Goal: Information Seeking & Learning: Learn about a topic

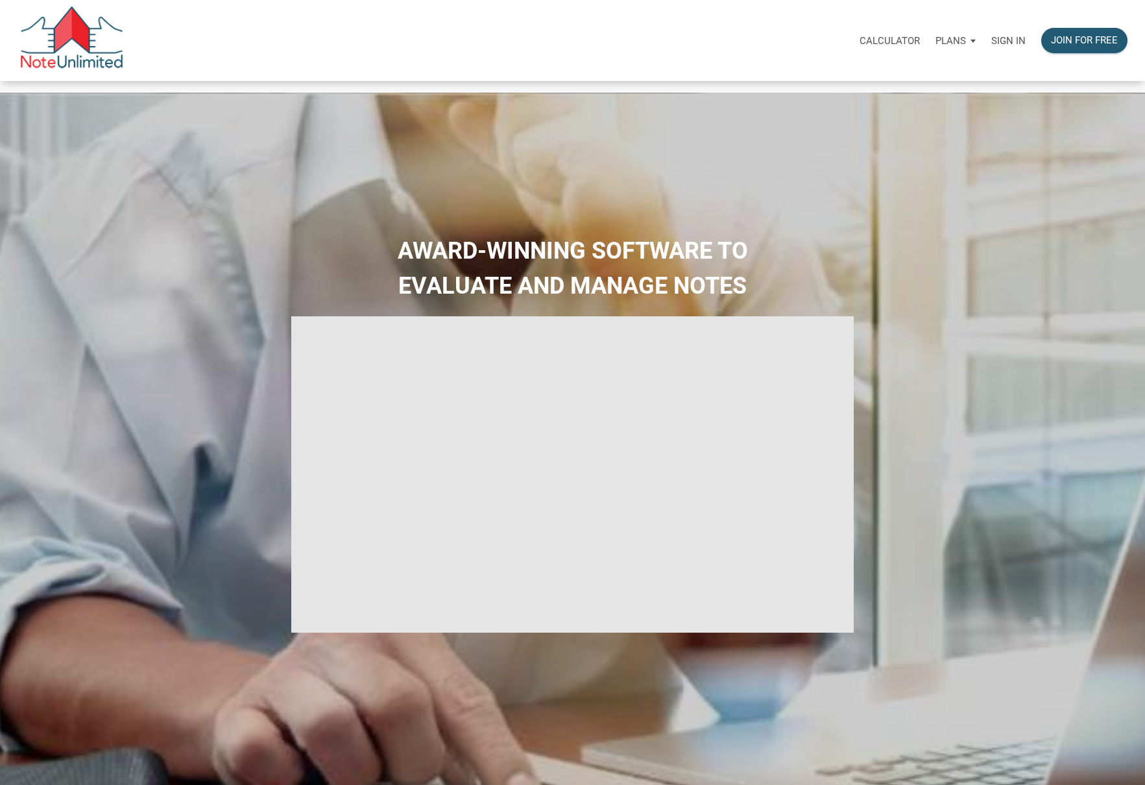
type input "Introduction to new features"
select select
click at [1008, 39] on p "Sign in" at bounding box center [1008, 41] width 34 height 12
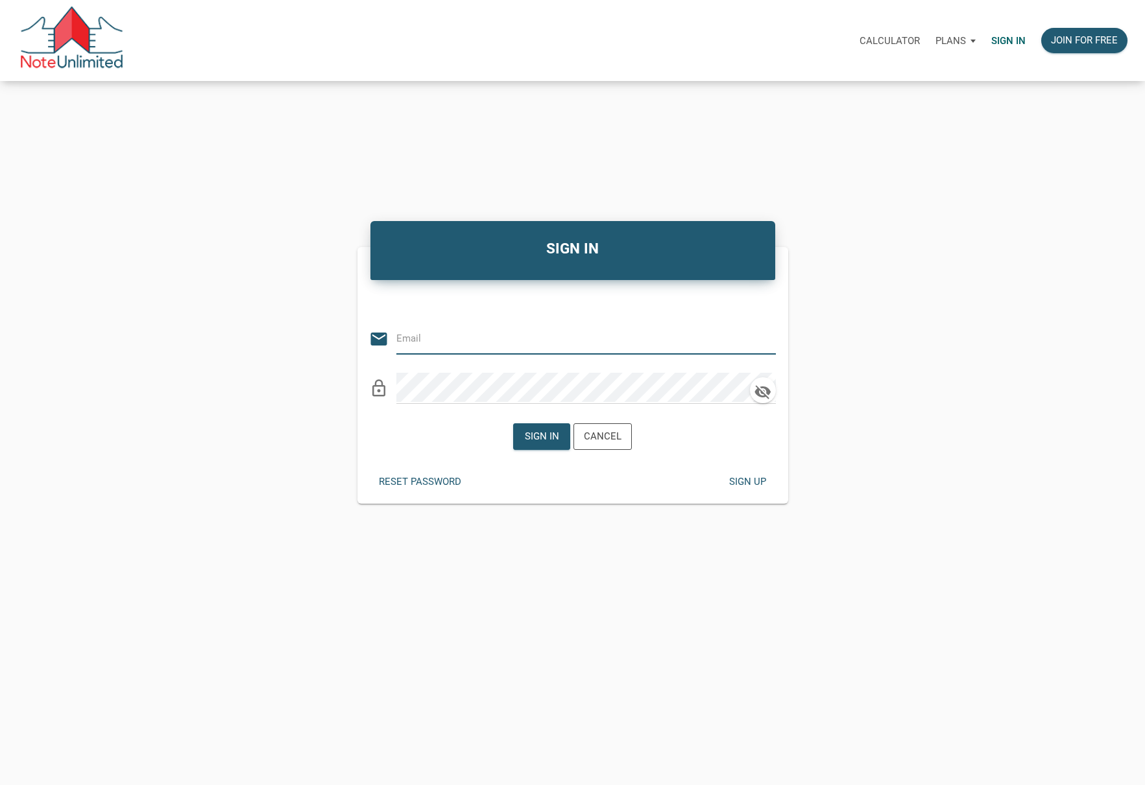
type input "kendra@kendratoddgroup.com"
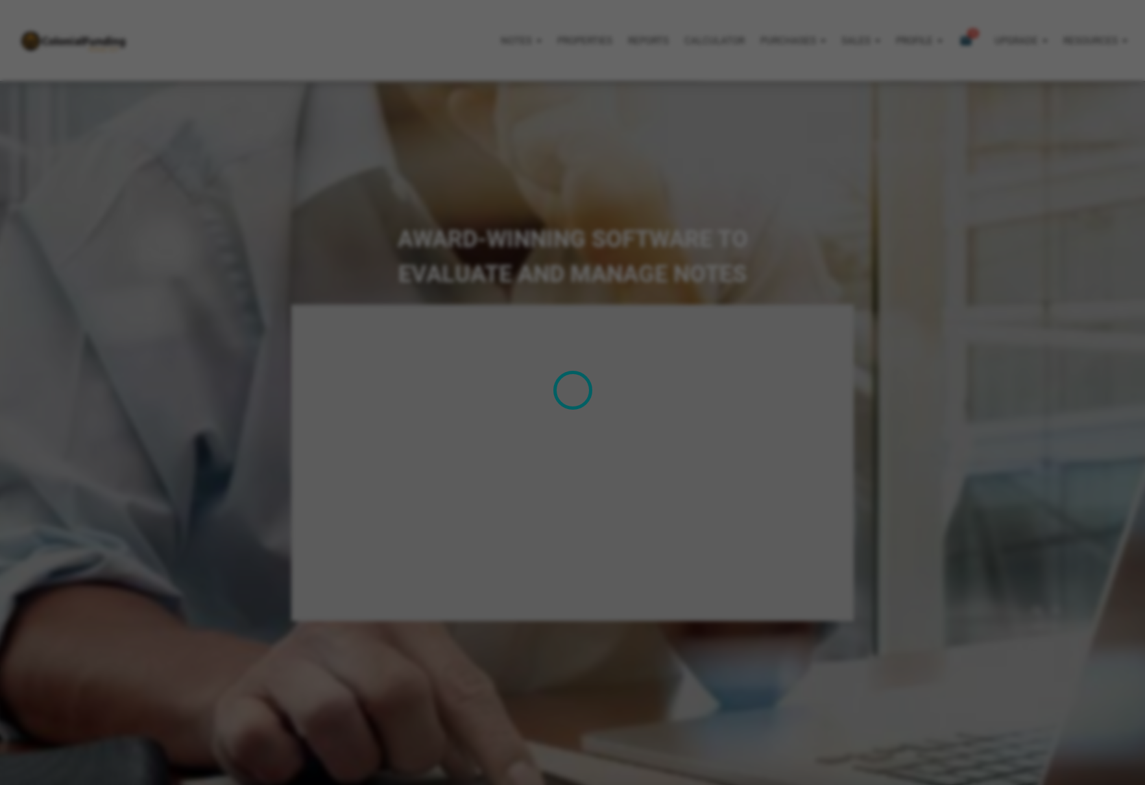
type input "Introduction to new features"
select select
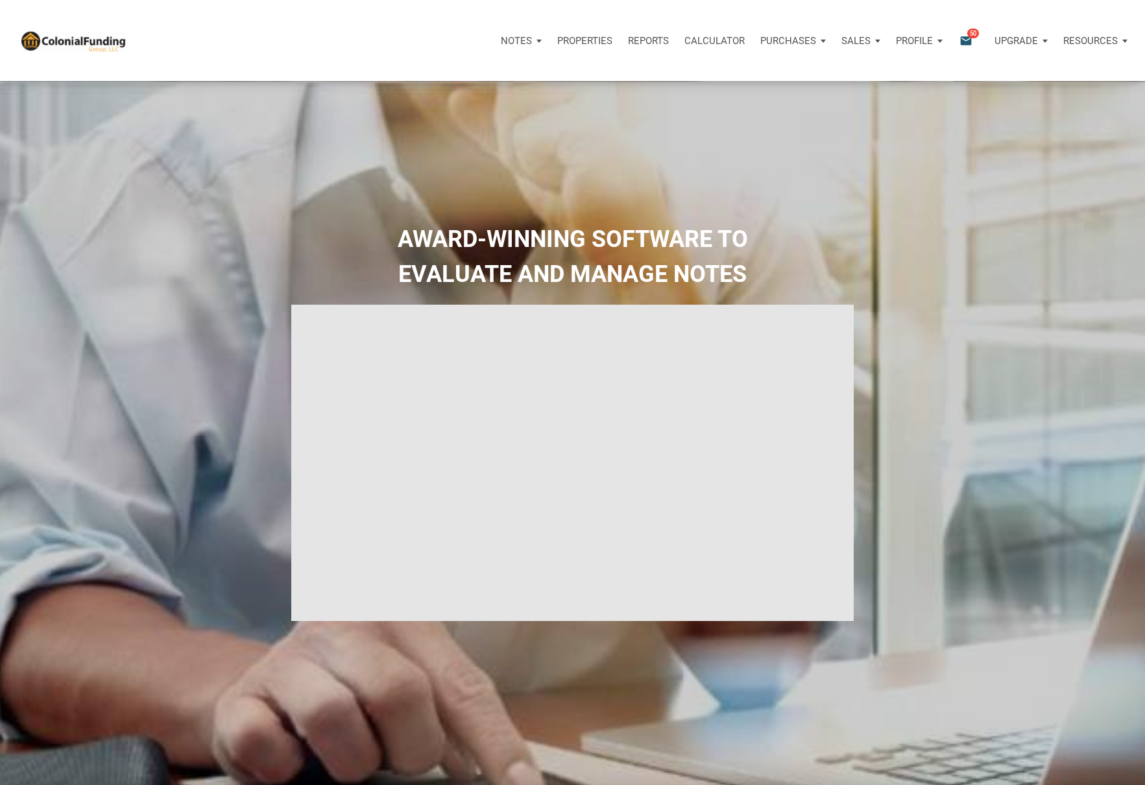
click at [519, 39] on p "Notes" at bounding box center [516, 41] width 31 height 12
click at [549, 37] on div "Purchases" at bounding box center [521, 40] width 56 height 39
click at [532, 40] on p "Purchases" at bounding box center [516, 41] width 31 height 12
click at [532, 39] on p "Purchases" at bounding box center [516, 41] width 31 height 12
click at [775, 74] on link "Offers" at bounding box center [768, 75] width 123 height 27
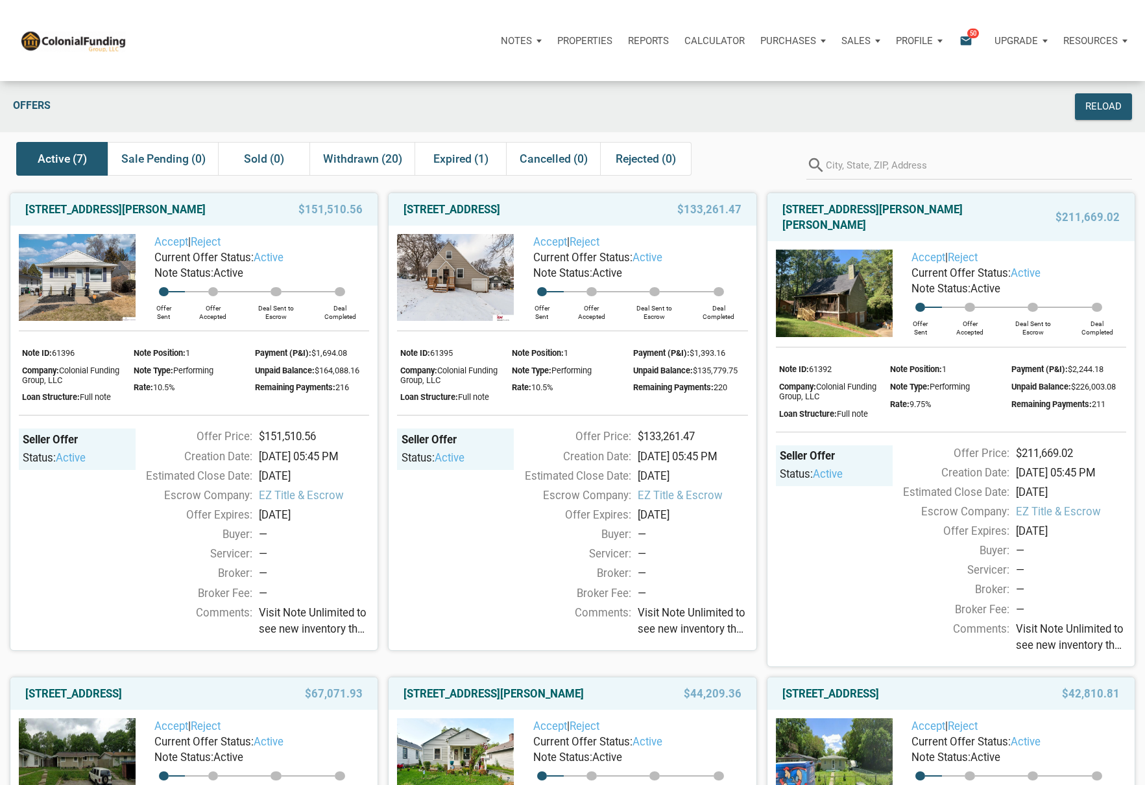
click at [844, 283] on img at bounding box center [834, 294] width 117 height 88
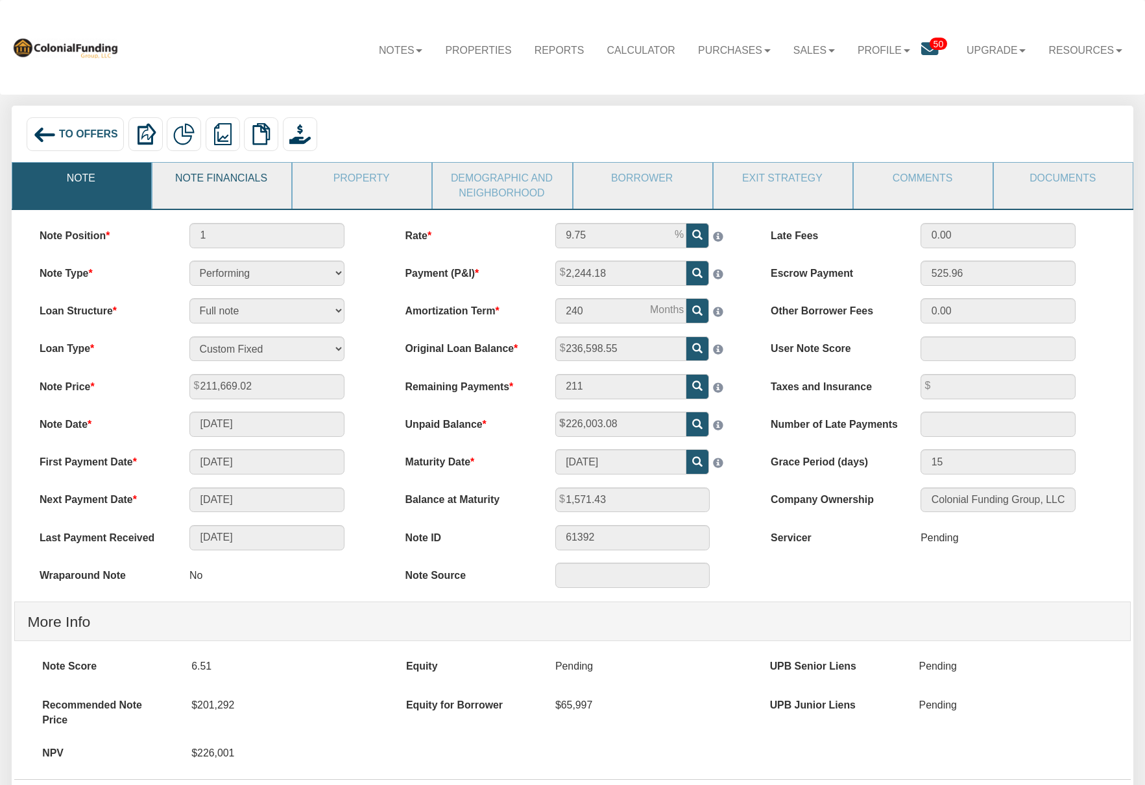
click at [250, 179] on link "Note Financials" at bounding box center [220, 179] width 137 height 32
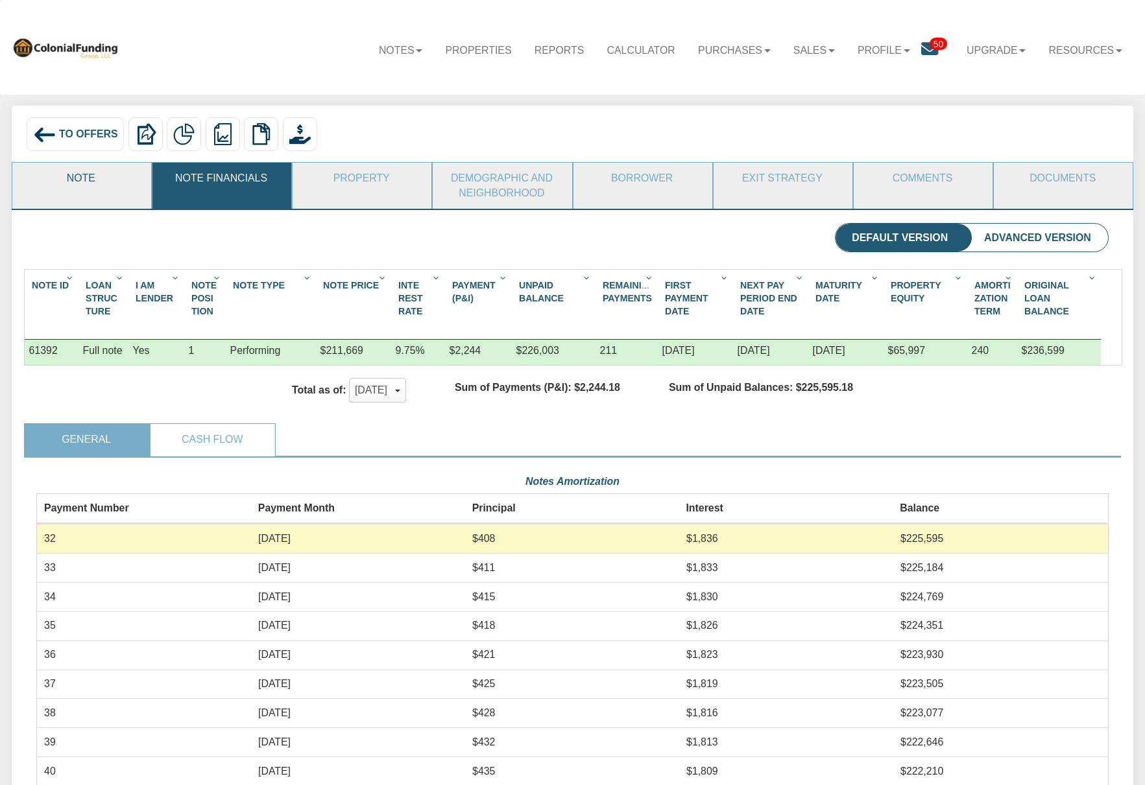
click at [97, 180] on link "Note" at bounding box center [80, 179] width 137 height 32
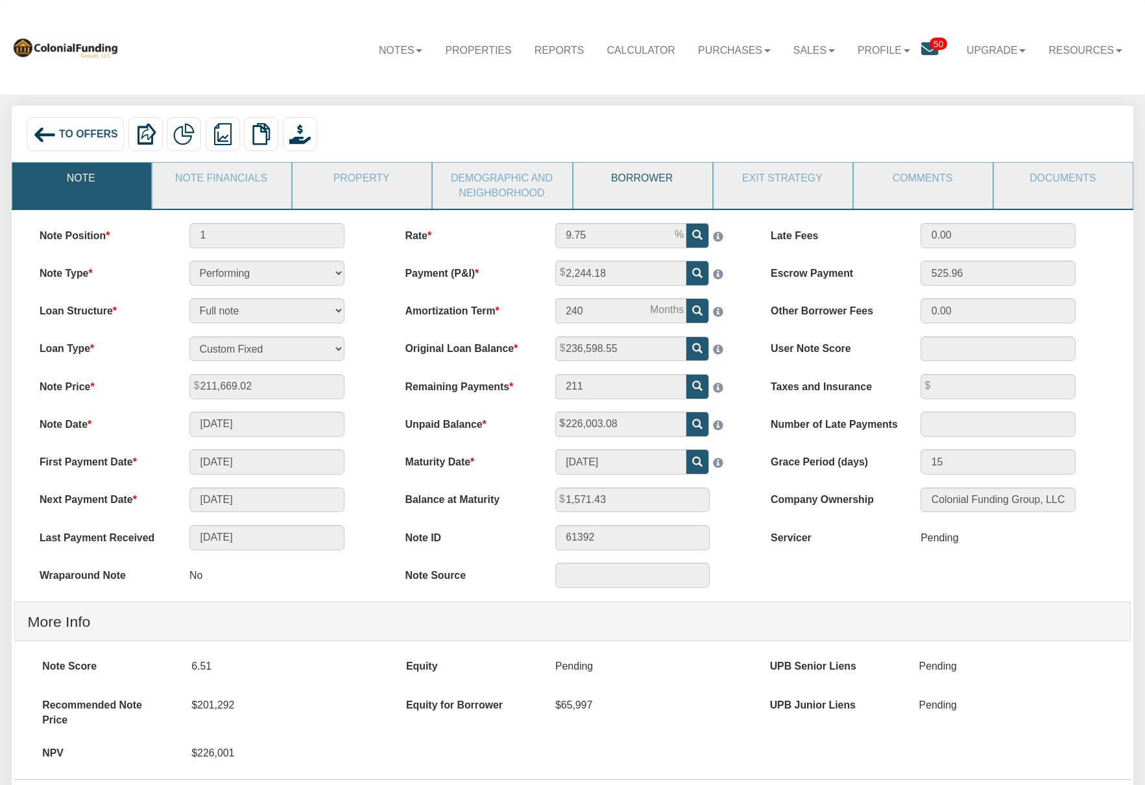
click at [639, 175] on link "Borrower" at bounding box center [641, 179] width 137 height 32
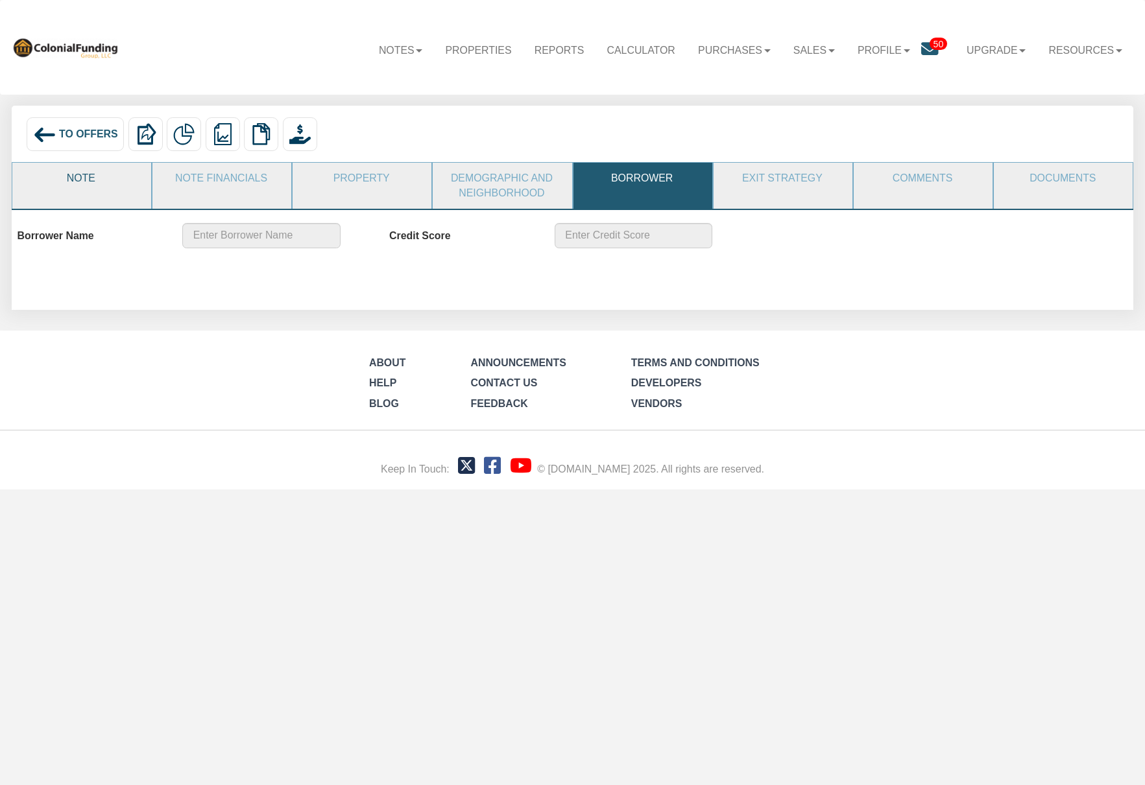
click at [94, 178] on link "Note" at bounding box center [80, 179] width 137 height 32
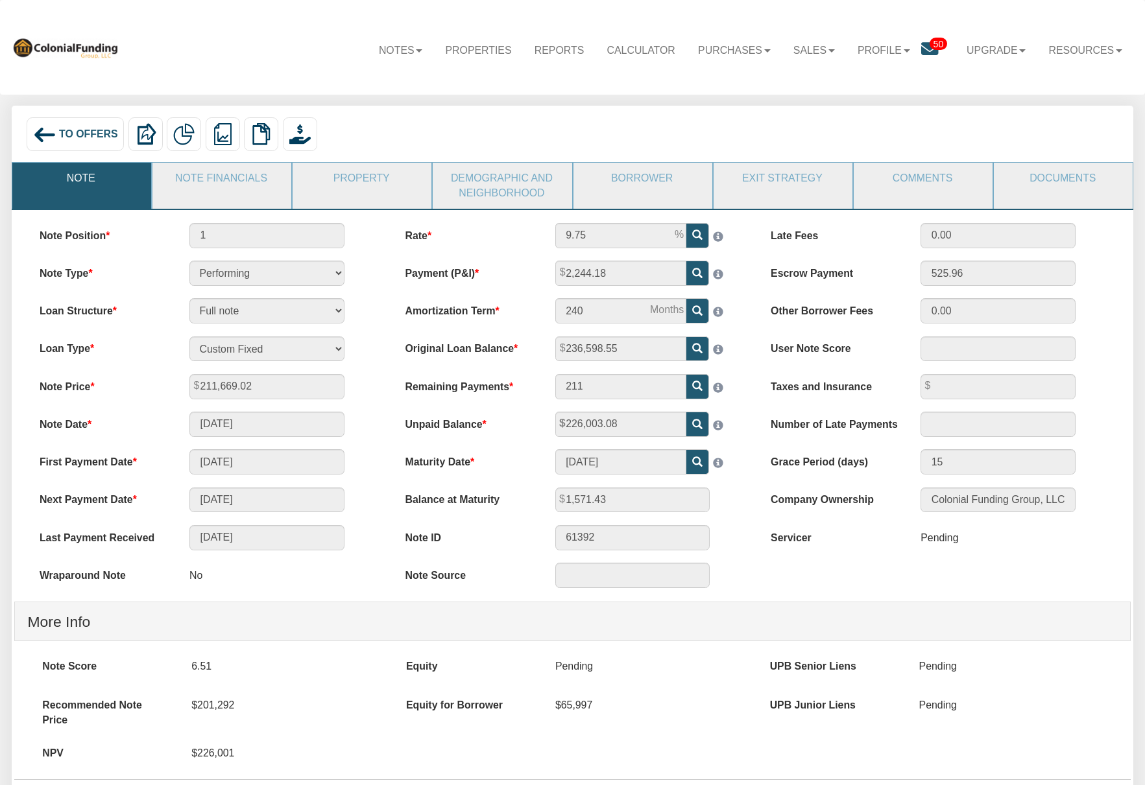
click at [75, 141] on div "To Offers" at bounding box center [75, 134] width 97 height 34
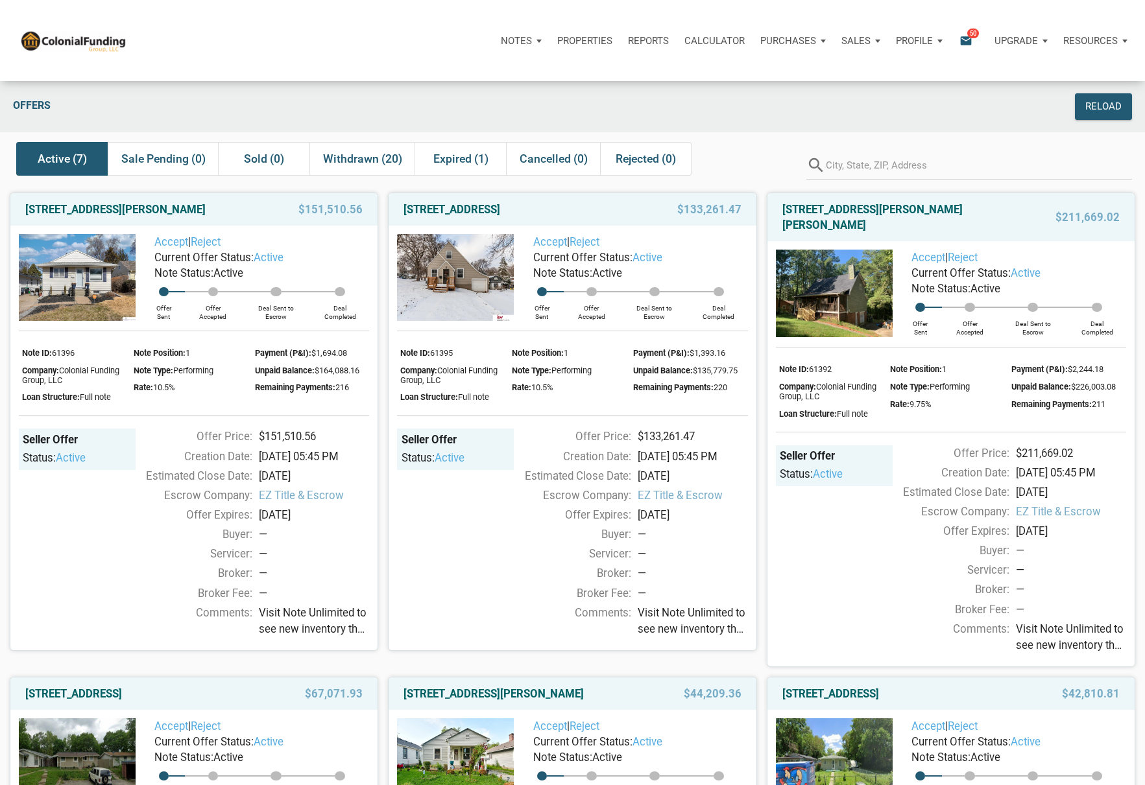
click at [470, 245] on img at bounding box center [455, 277] width 117 height 87
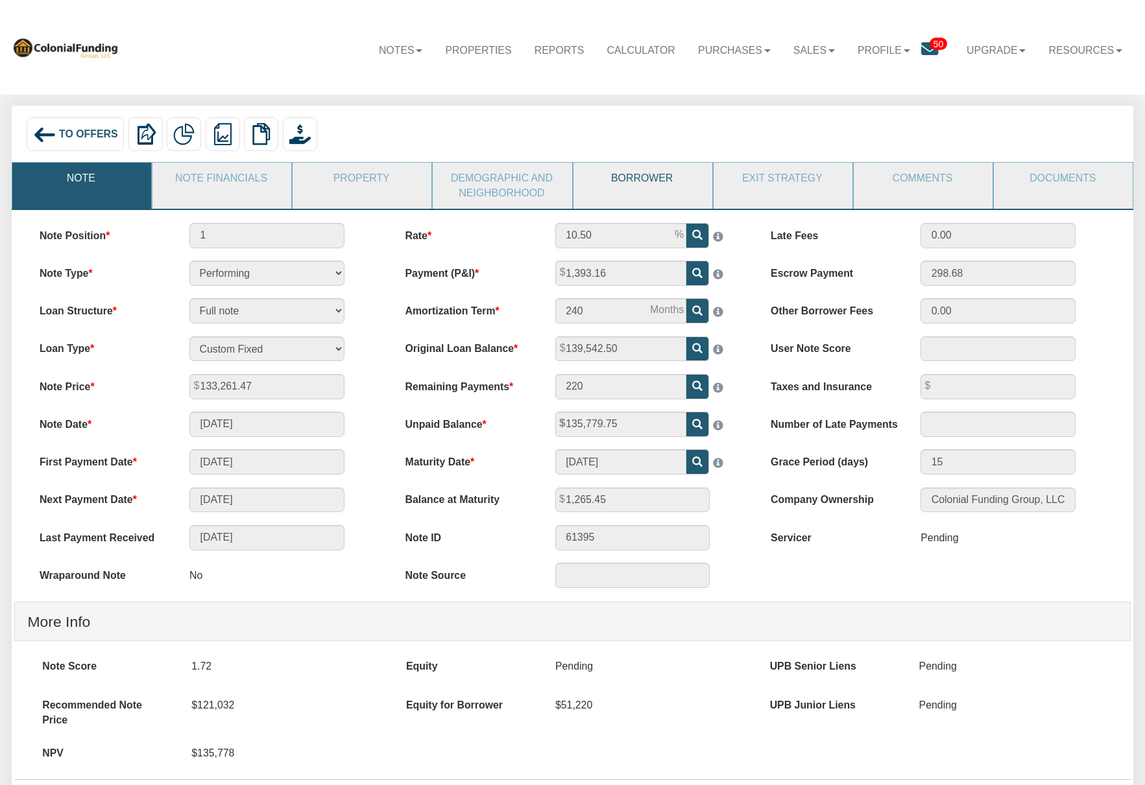
click at [642, 175] on link "Borrower" at bounding box center [641, 179] width 137 height 32
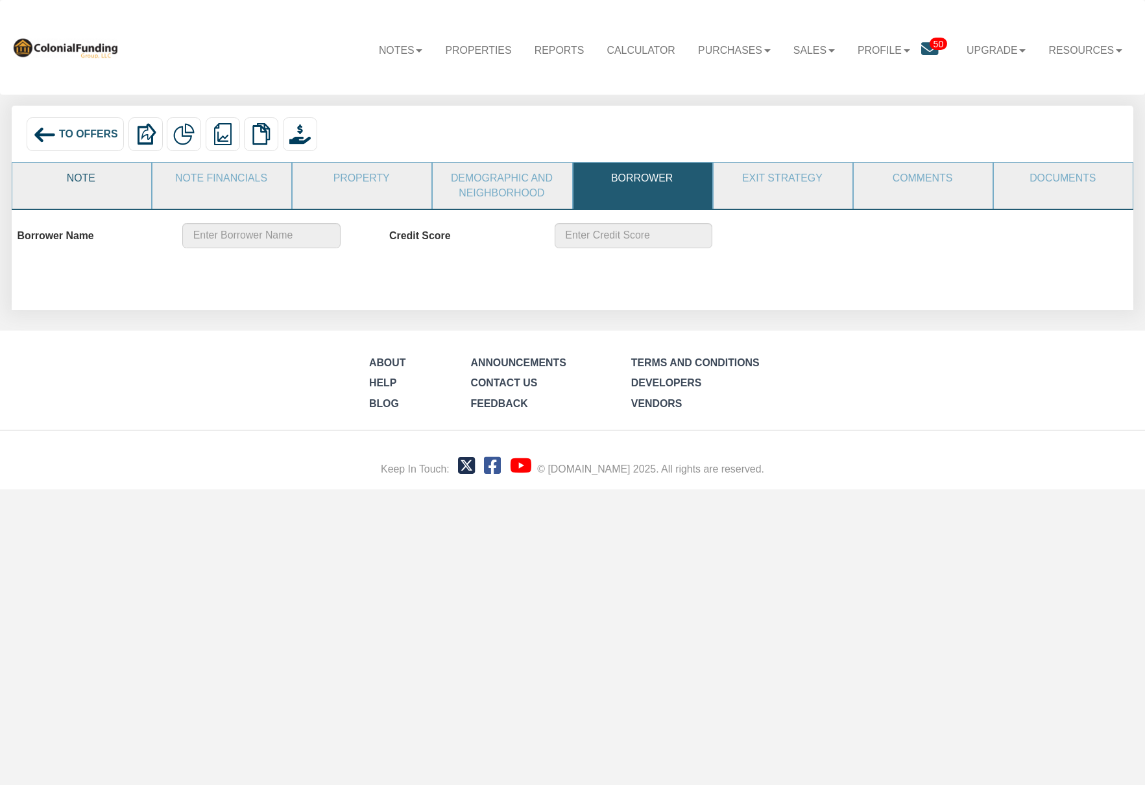
click at [88, 184] on link "Note" at bounding box center [80, 179] width 137 height 32
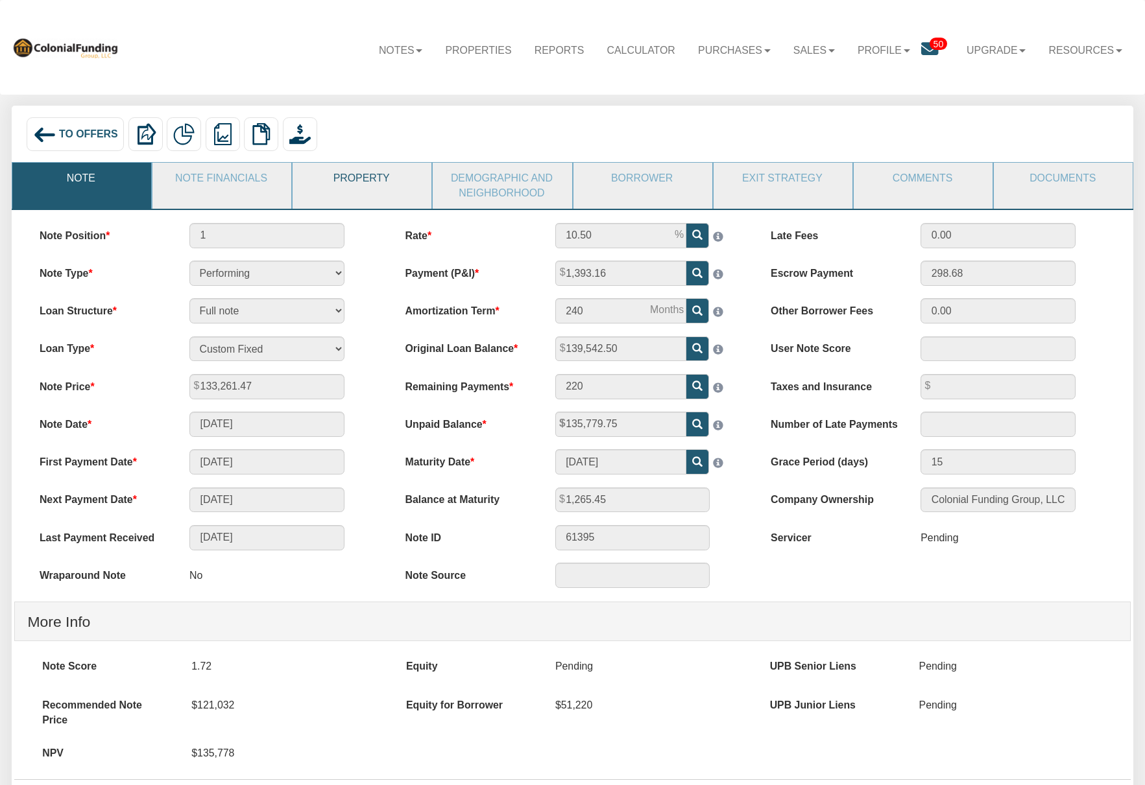
click at [359, 182] on link "Property" at bounding box center [361, 179] width 137 height 32
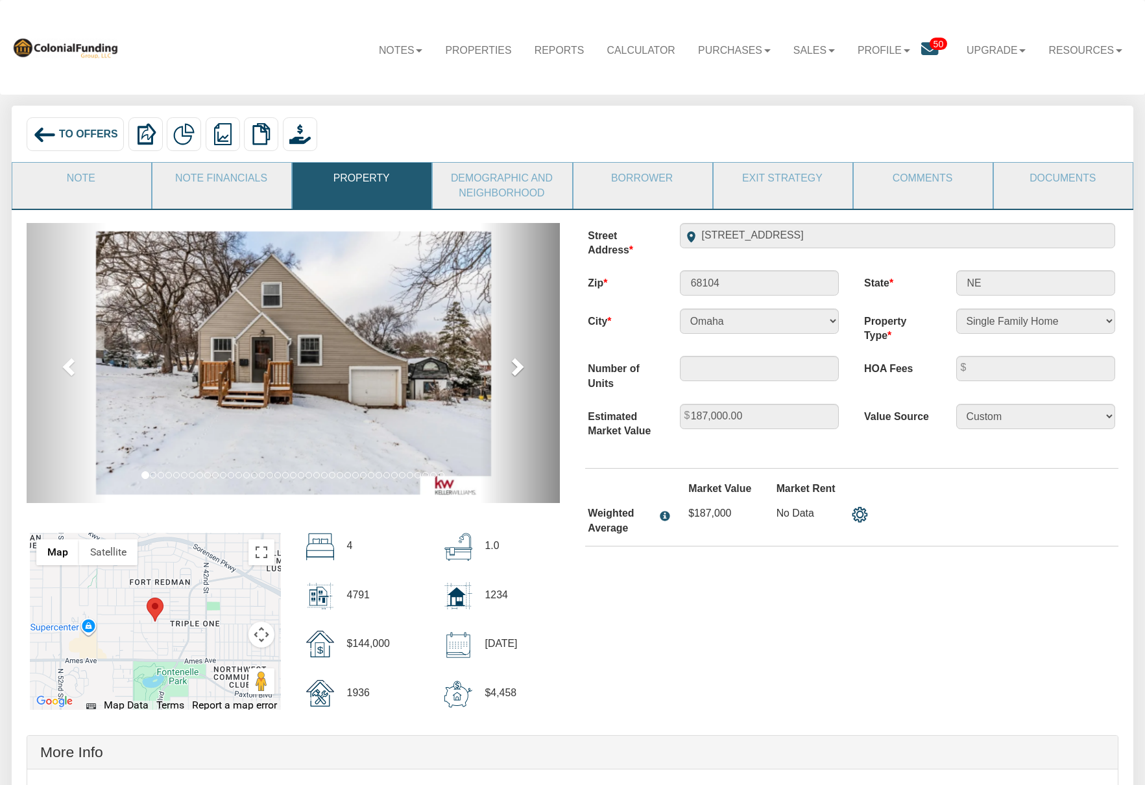
click at [517, 367] on span at bounding box center [516, 366] width 19 height 19
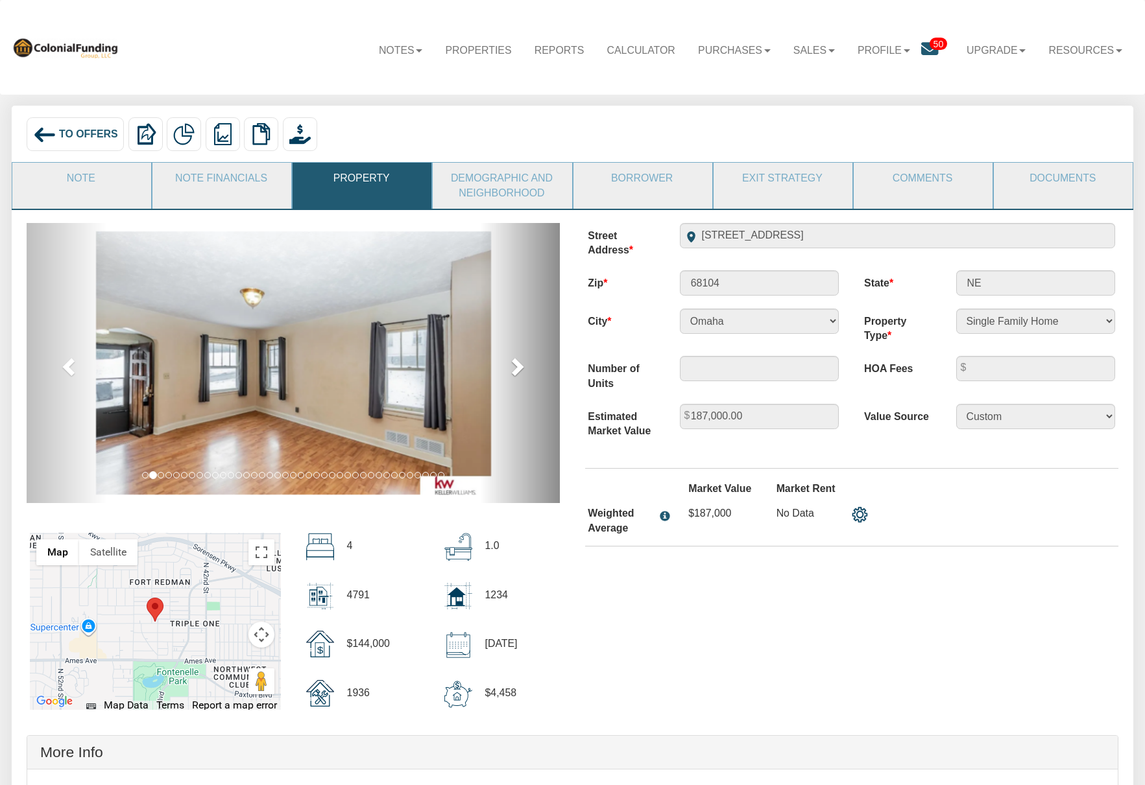
click at [517, 367] on span at bounding box center [516, 366] width 19 height 19
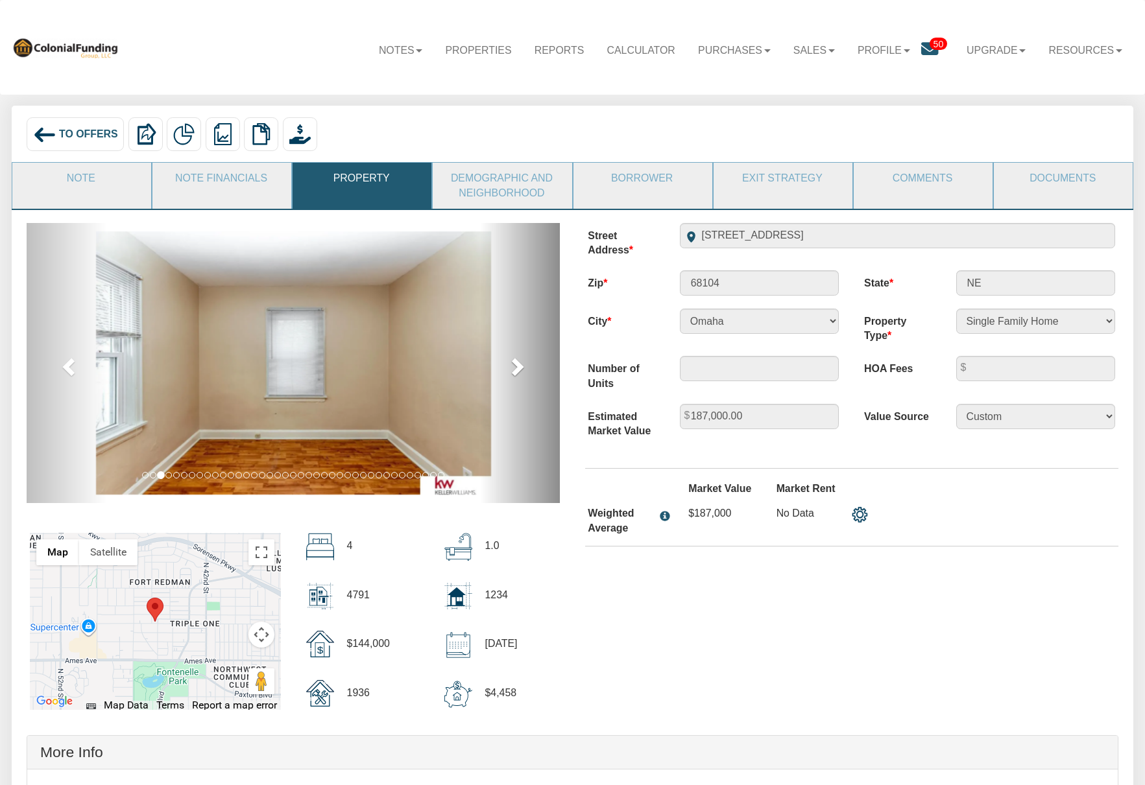
click at [517, 367] on span at bounding box center [516, 366] width 19 height 19
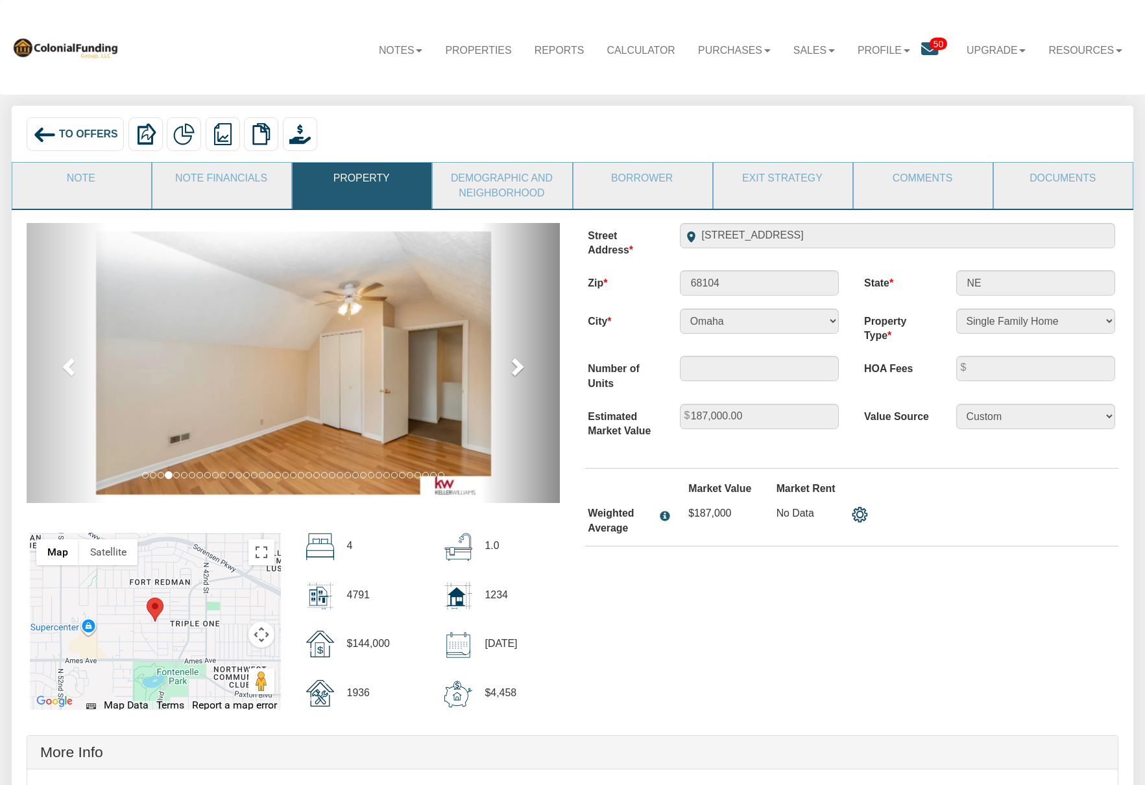
click at [517, 367] on span at bounding box center [516, 366] width 19 height 19
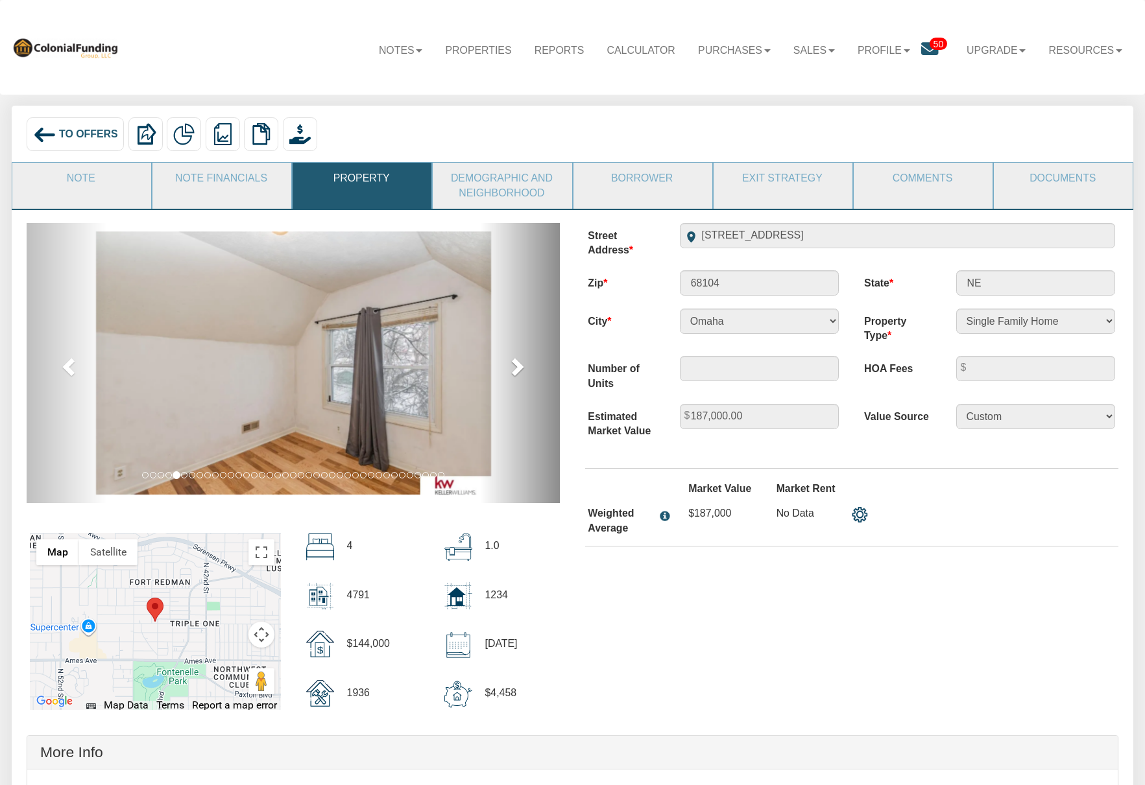
click at [517, 367] on span at bounding box center [516, 366] width 19 height 19
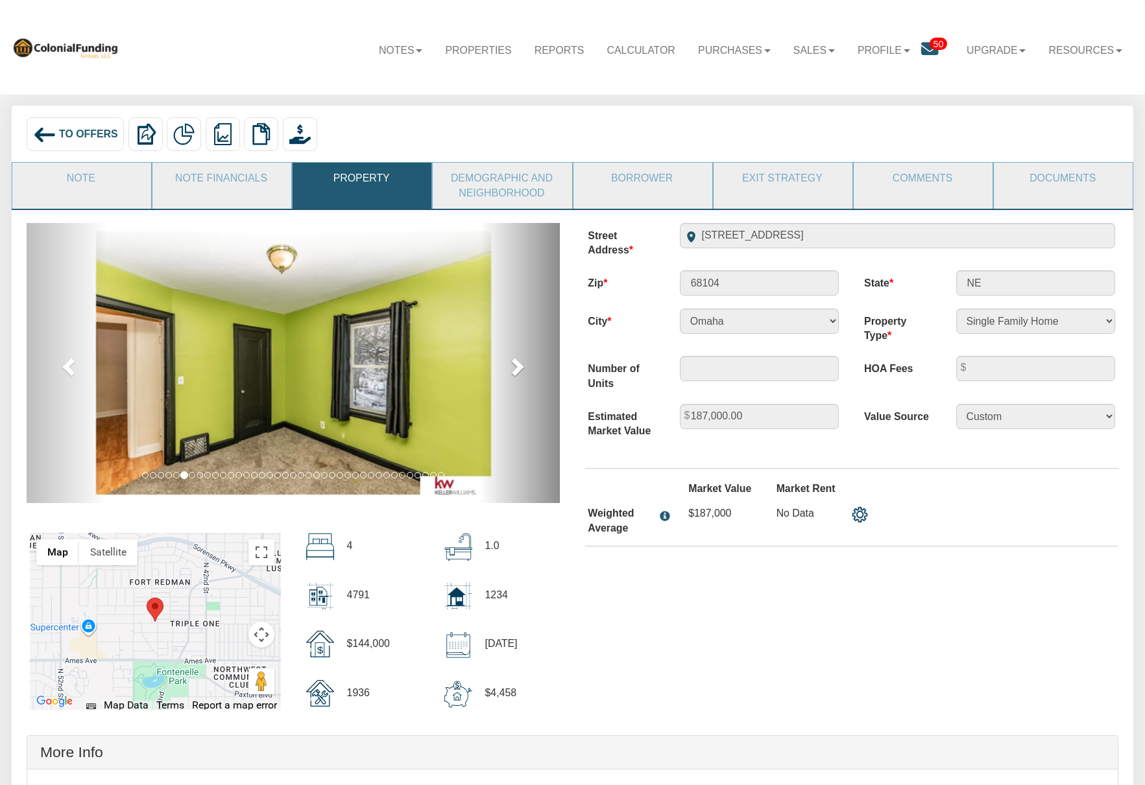
click at [517, 367] on span at bounding box center [516, 366] width 19 height 19
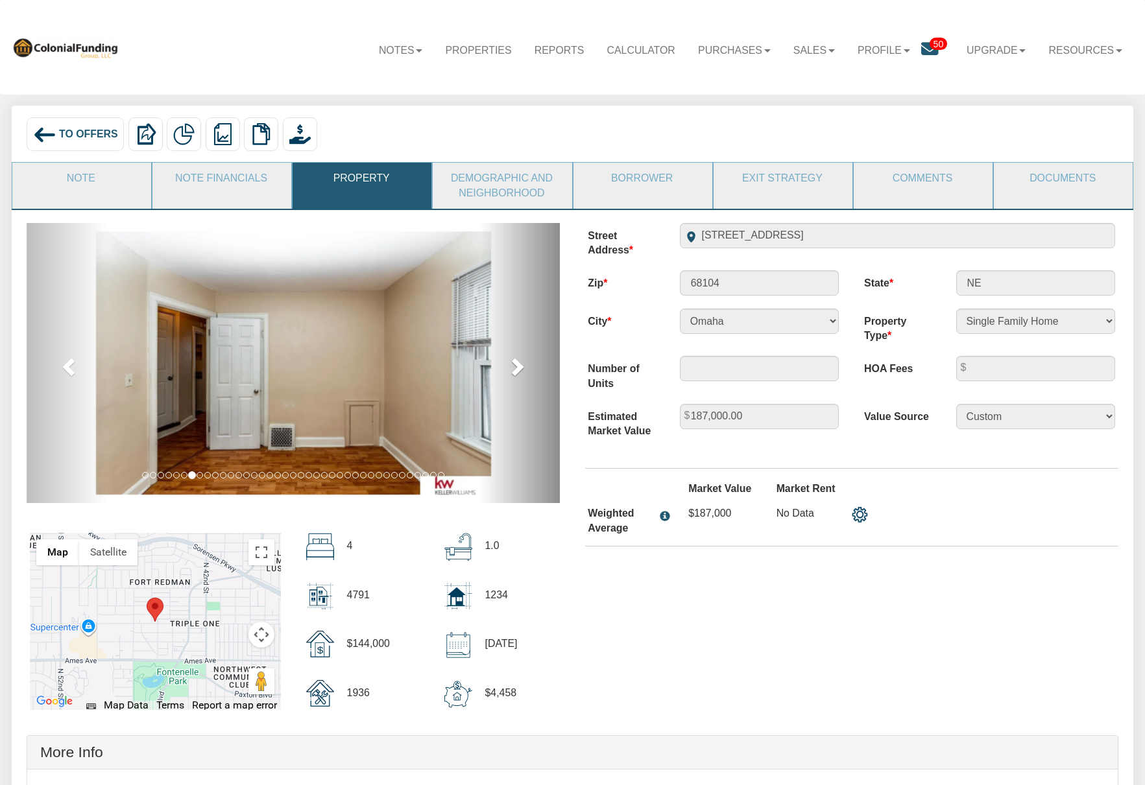
click at [517, 367] on span at bounding box center [516, 366] width 19 height 19
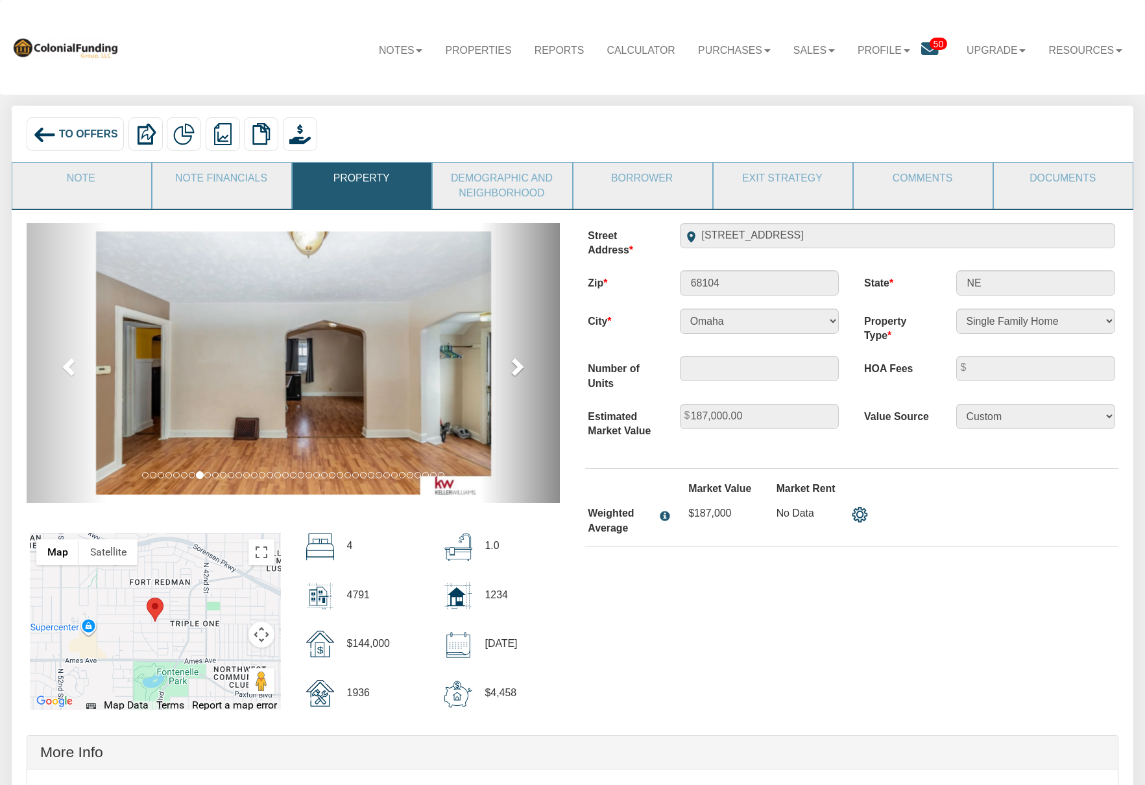
click at [517, 367] on span at bounding box center [516, 366] width 19 height 19
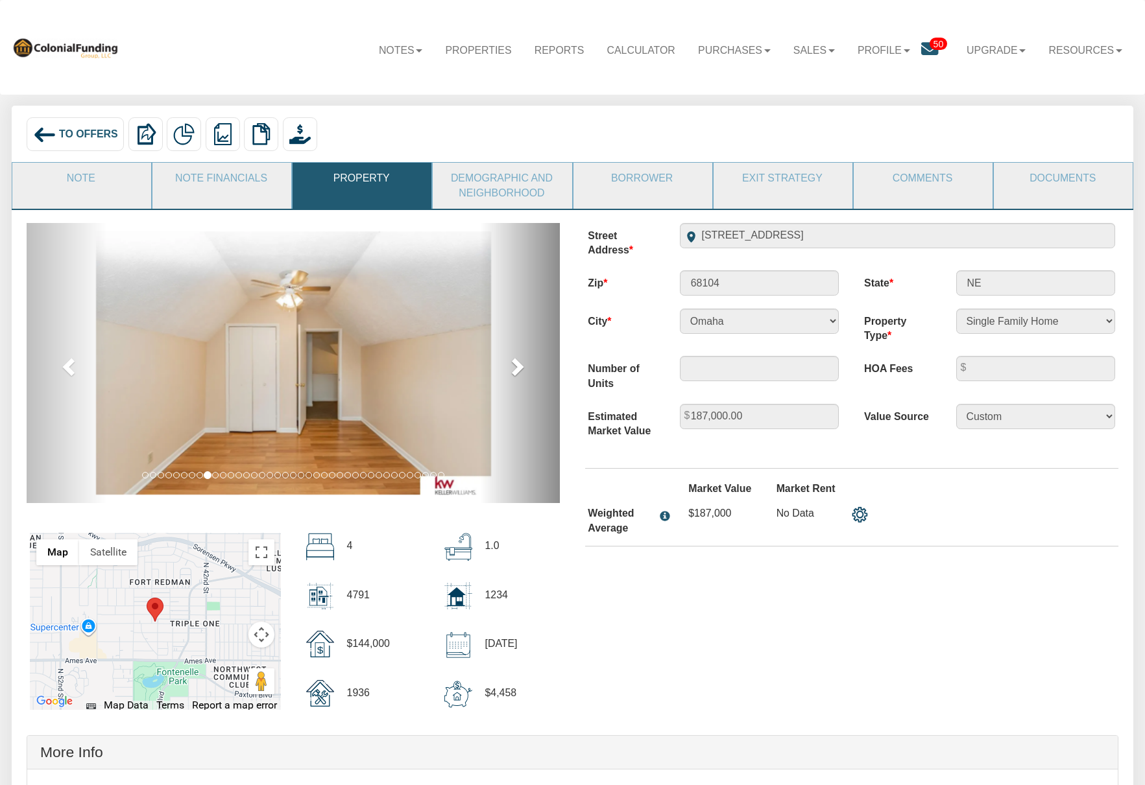
click at [517, 367] on span at bounding box center [516, 366] width 19 height 19
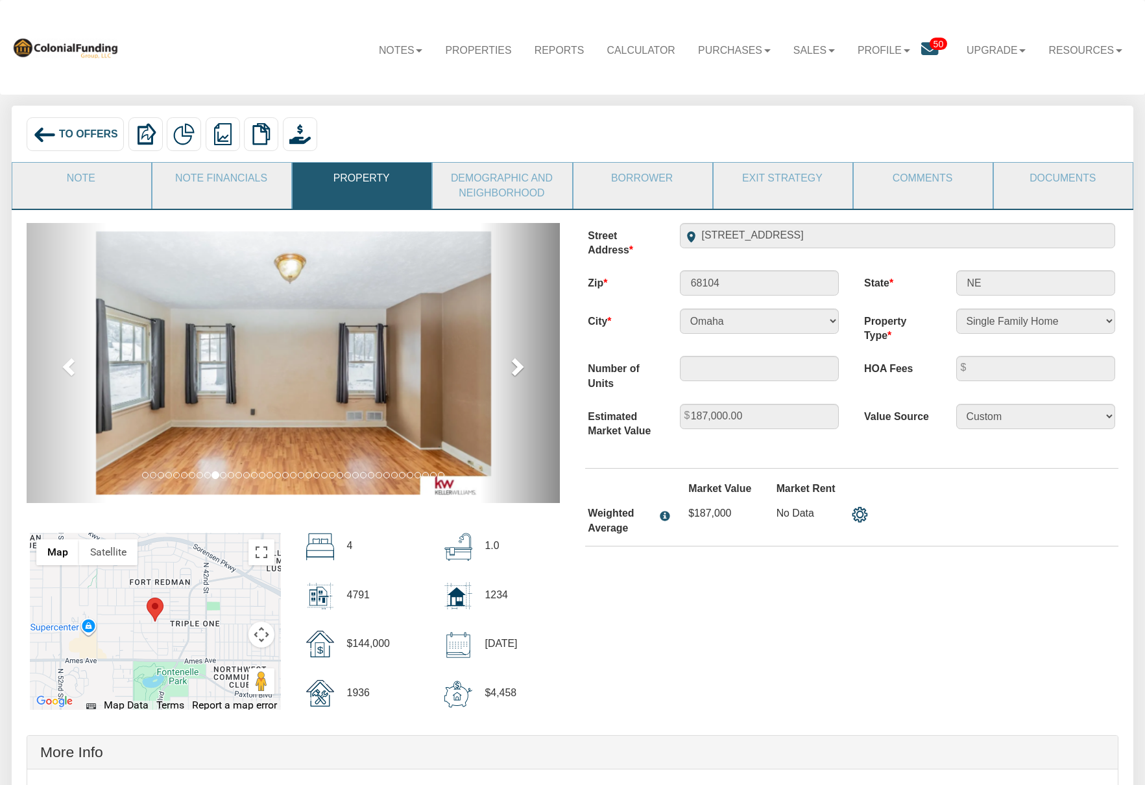
click at [517, 367] on span at bounding box center [516, 366] width 19 height 19
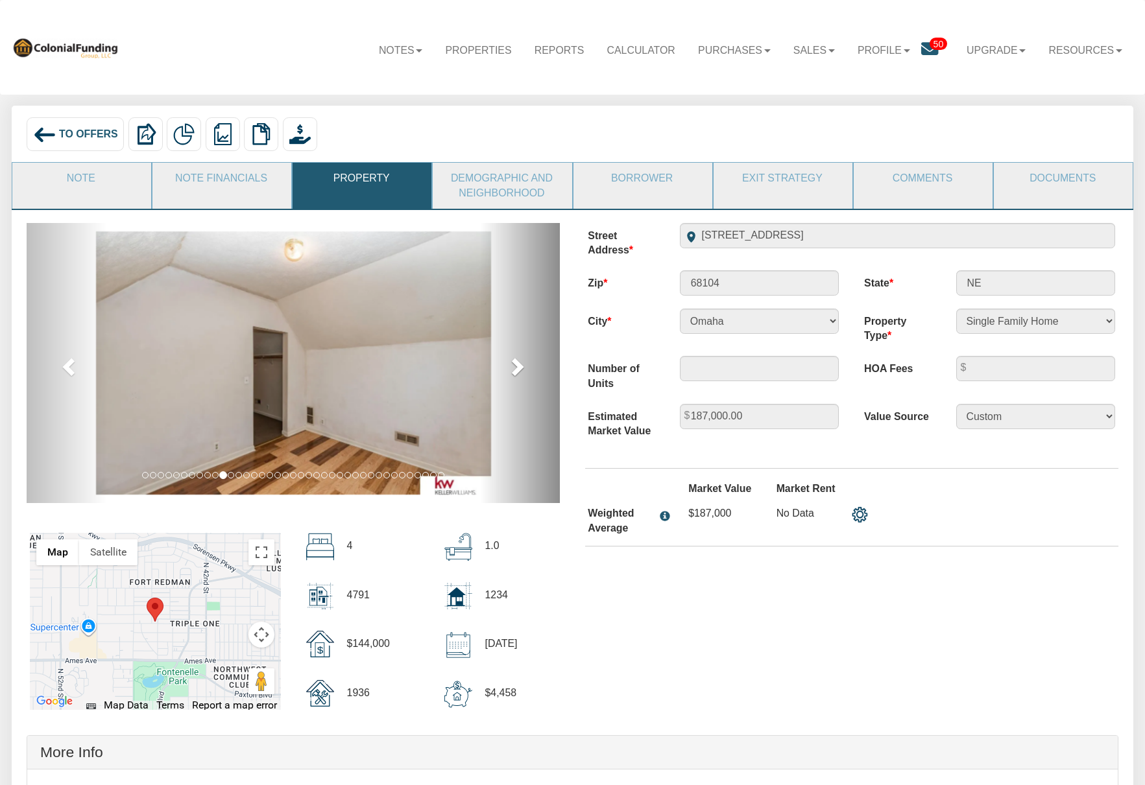
click at [517, 367] on span at bounding box center [516, 366] width 19 height 19
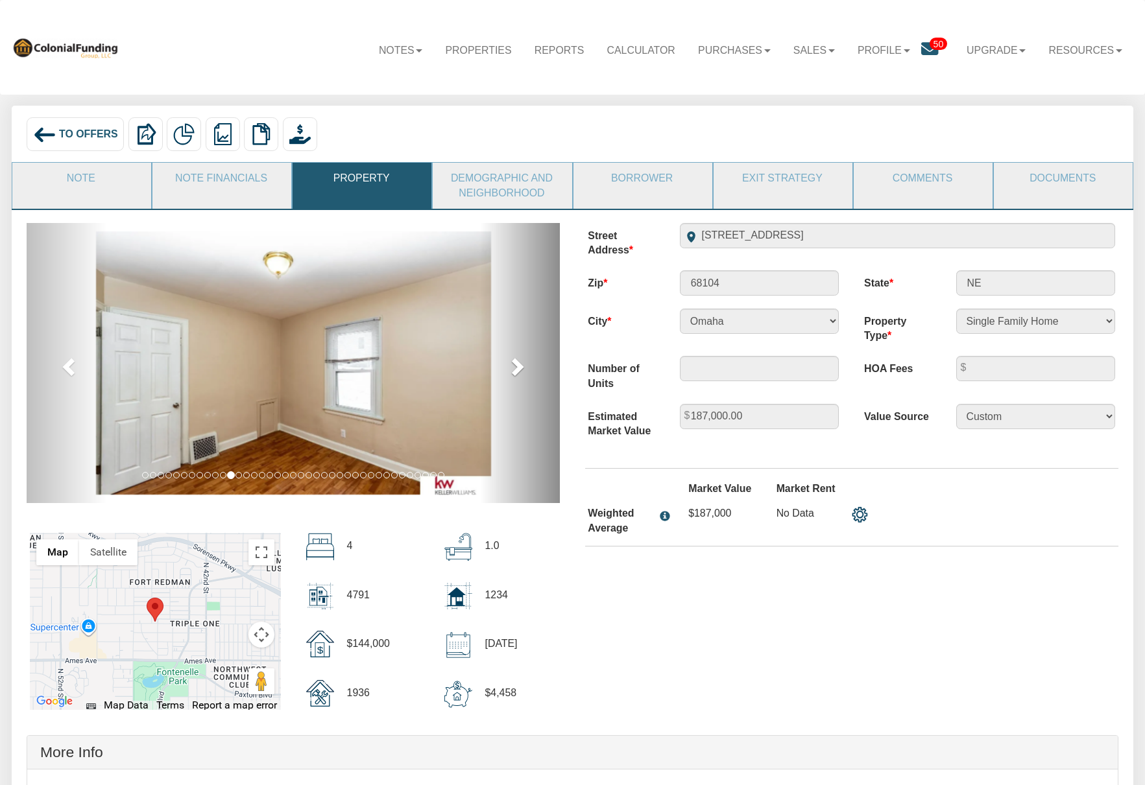
click at [517, 367] on span at bounding box center [516, 366] width 19 height 19
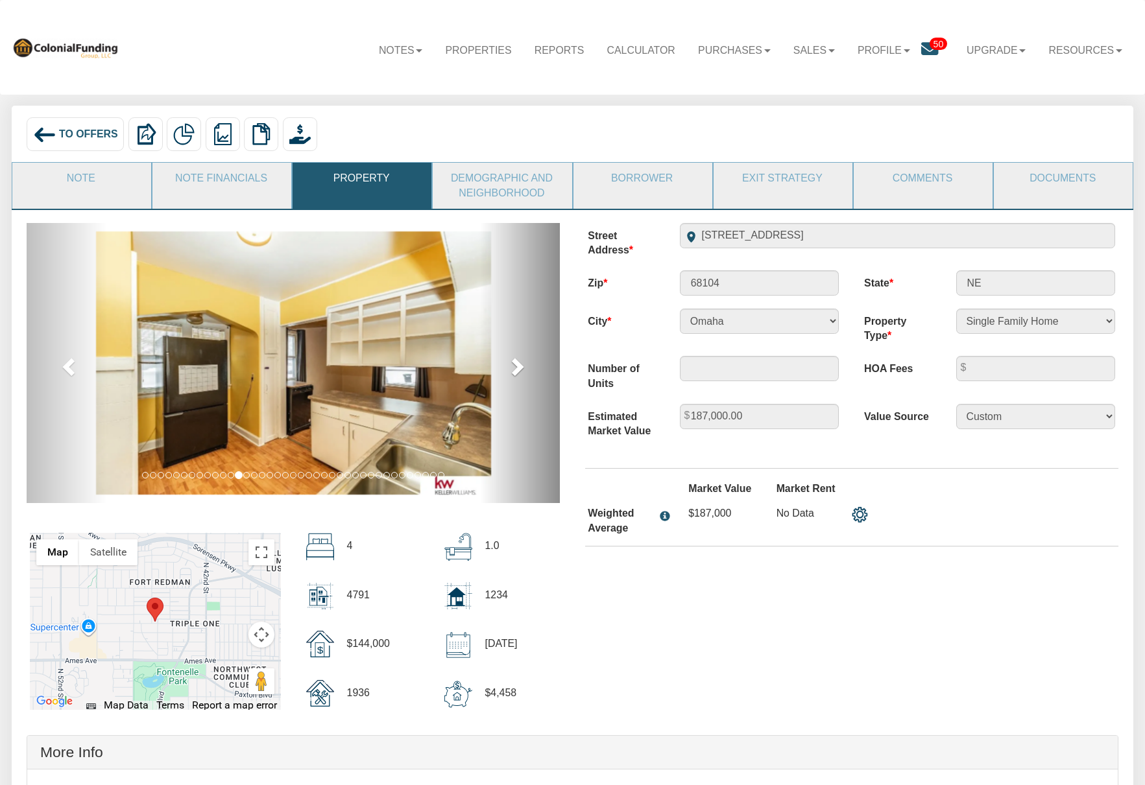
click at [517, 367] on span at bounding box center [516, 366] width 19 height 19
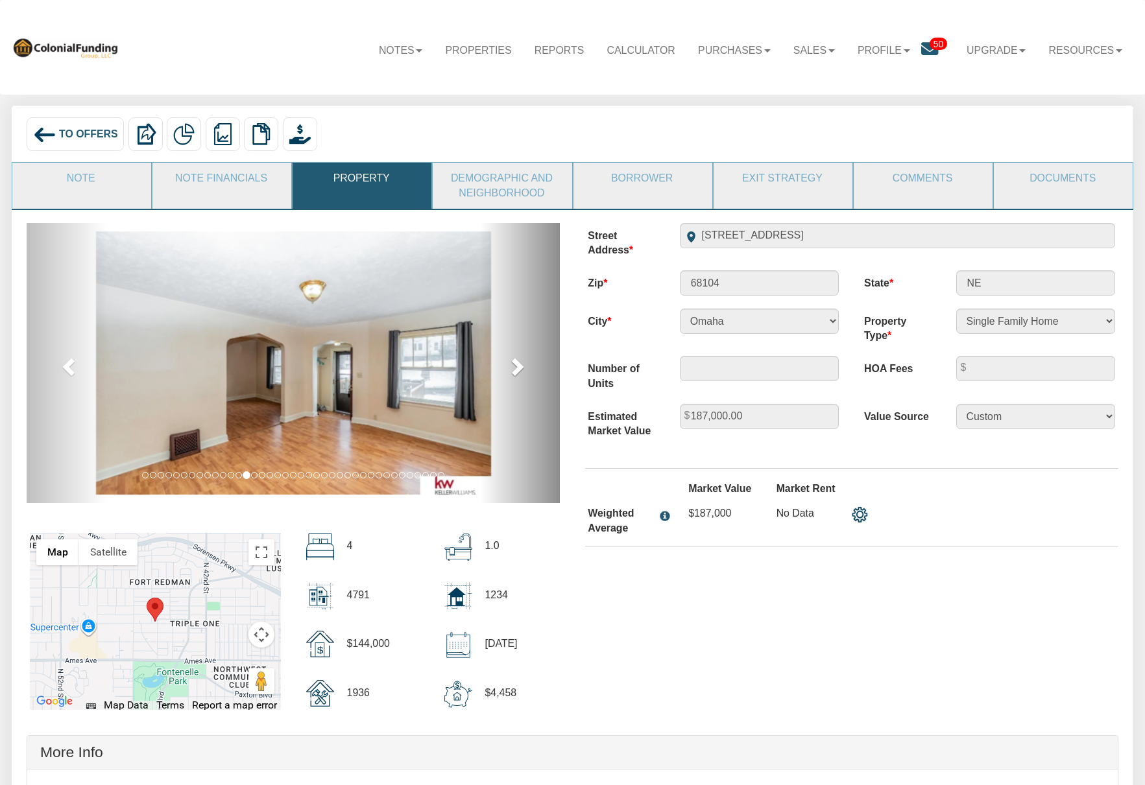
click at [517, 367] on span at bounding box center [516, 366] width 19 height 19
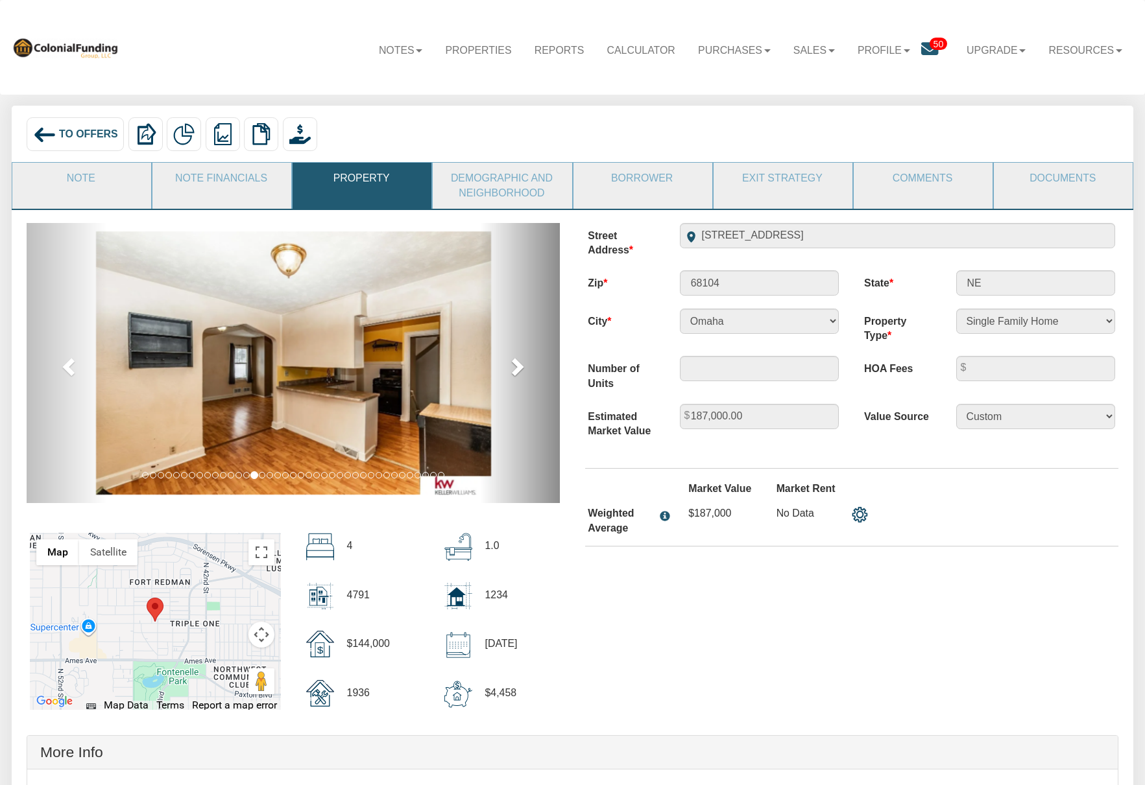
click at [517, 367] on span at bounding box center [516, 366] width 19 height 19
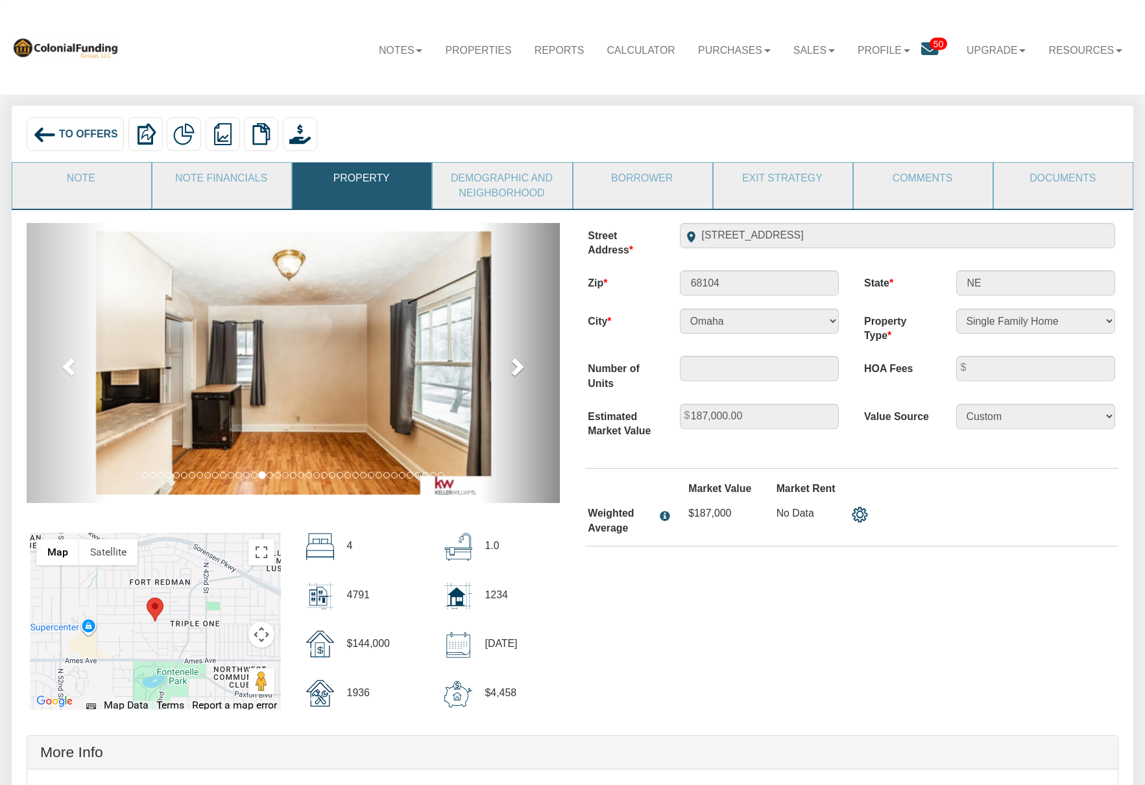
click at [517, 367] on span at bounding box center [516, 366] width 19 height 19
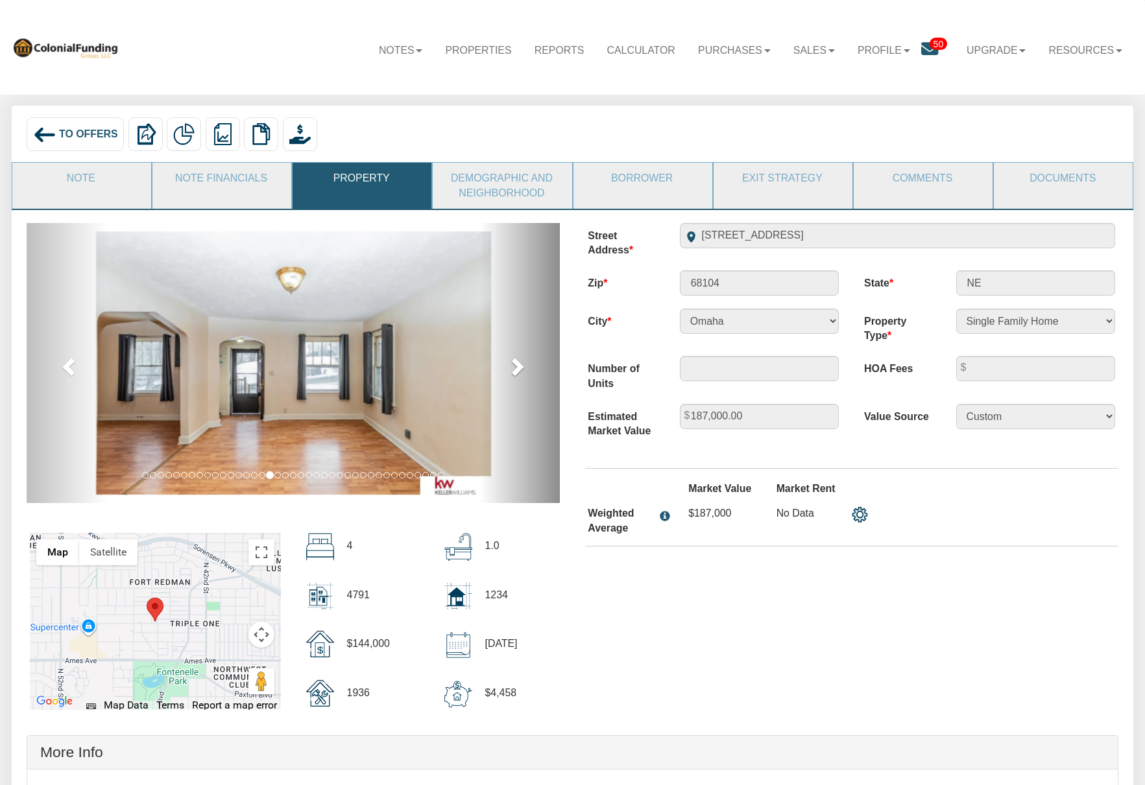
click at [517, 367] on span at bounding box center [516, 366] width 19 height 19
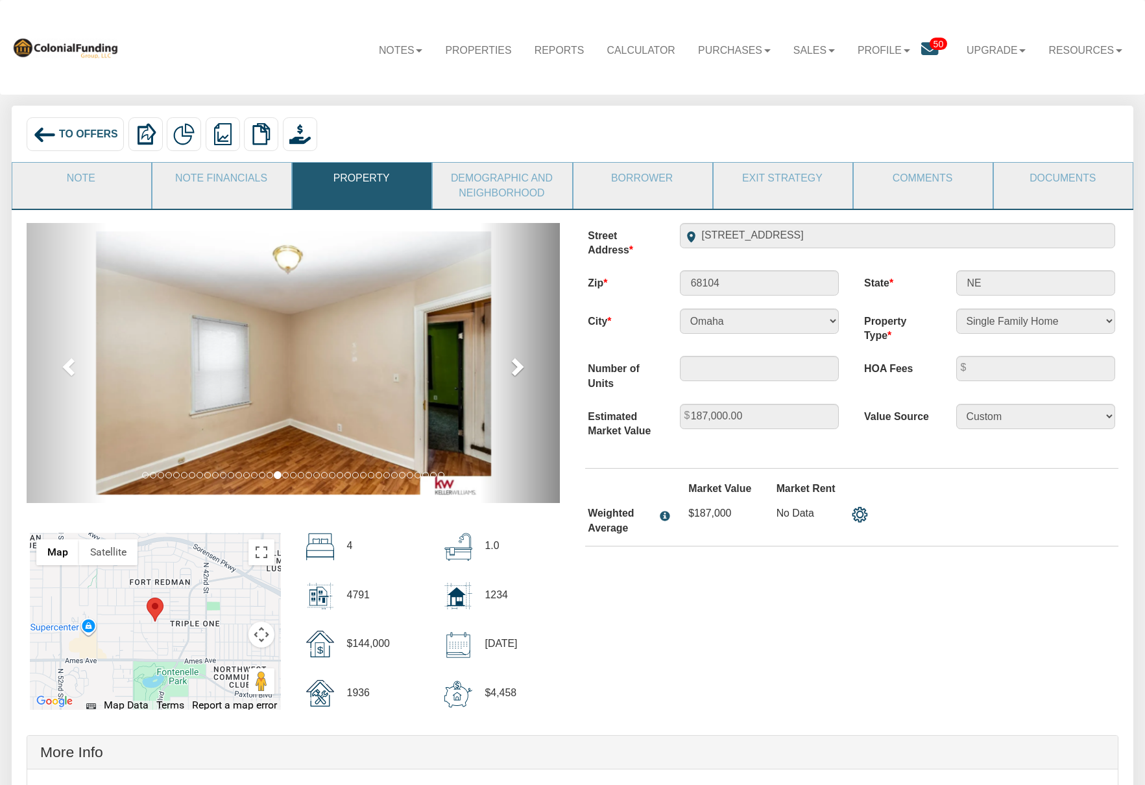
click at [517, 367] on span at bounding box center [516, 366] width 19 height 19
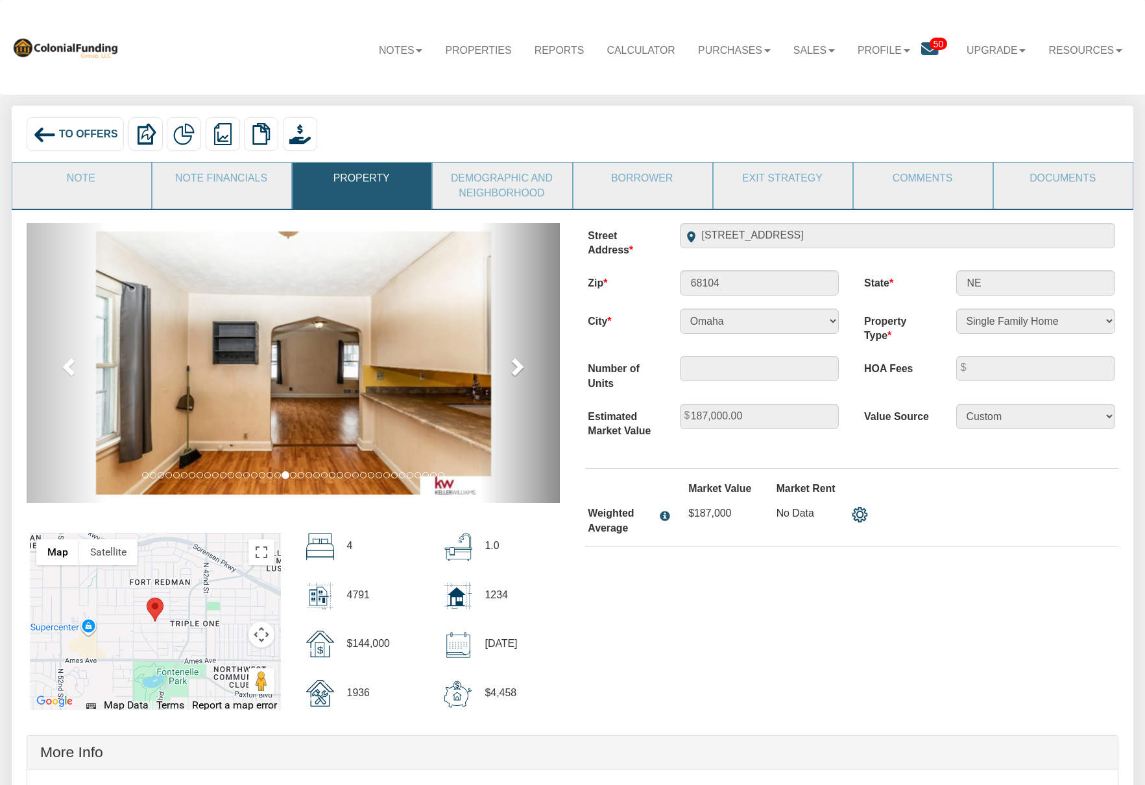
click at [517, 367] on span at bounding box center [516, 366] width 19 height 19
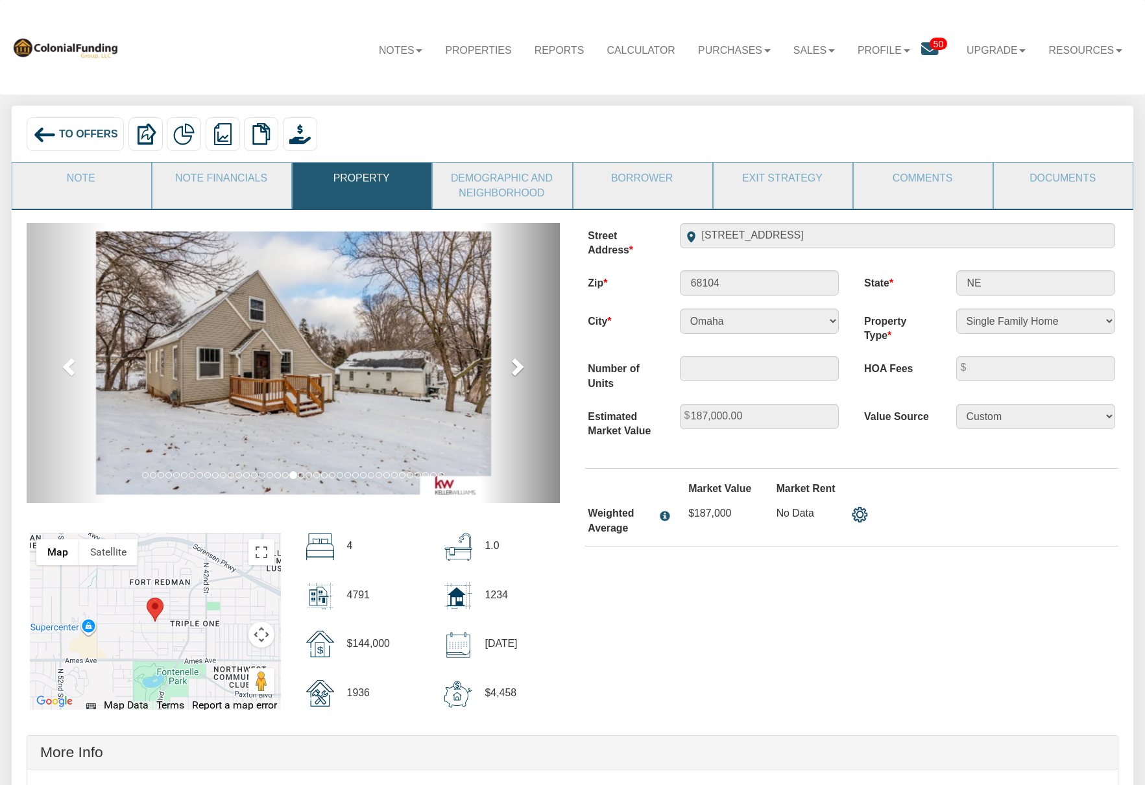
click at [517, 367] on span at bounding box center [516, 366] width 19 height 19
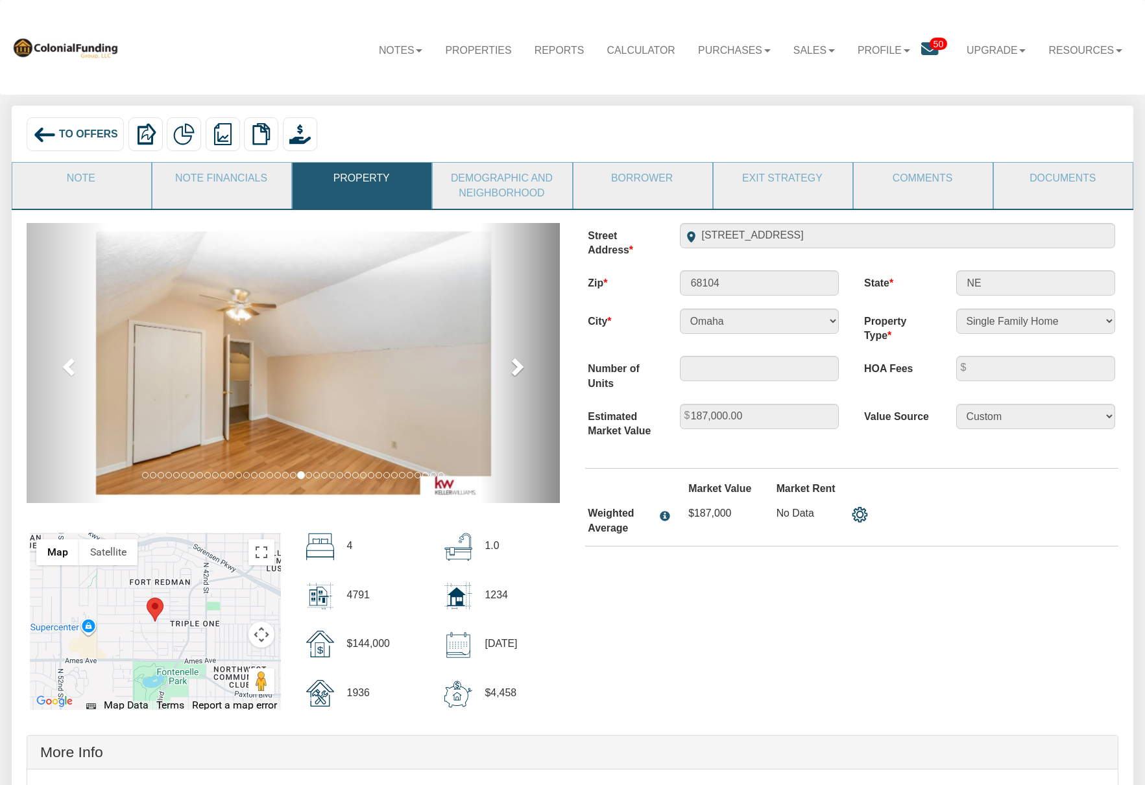
click at [517, 367] on span at bounding box center [516, 366] width 19 height 19
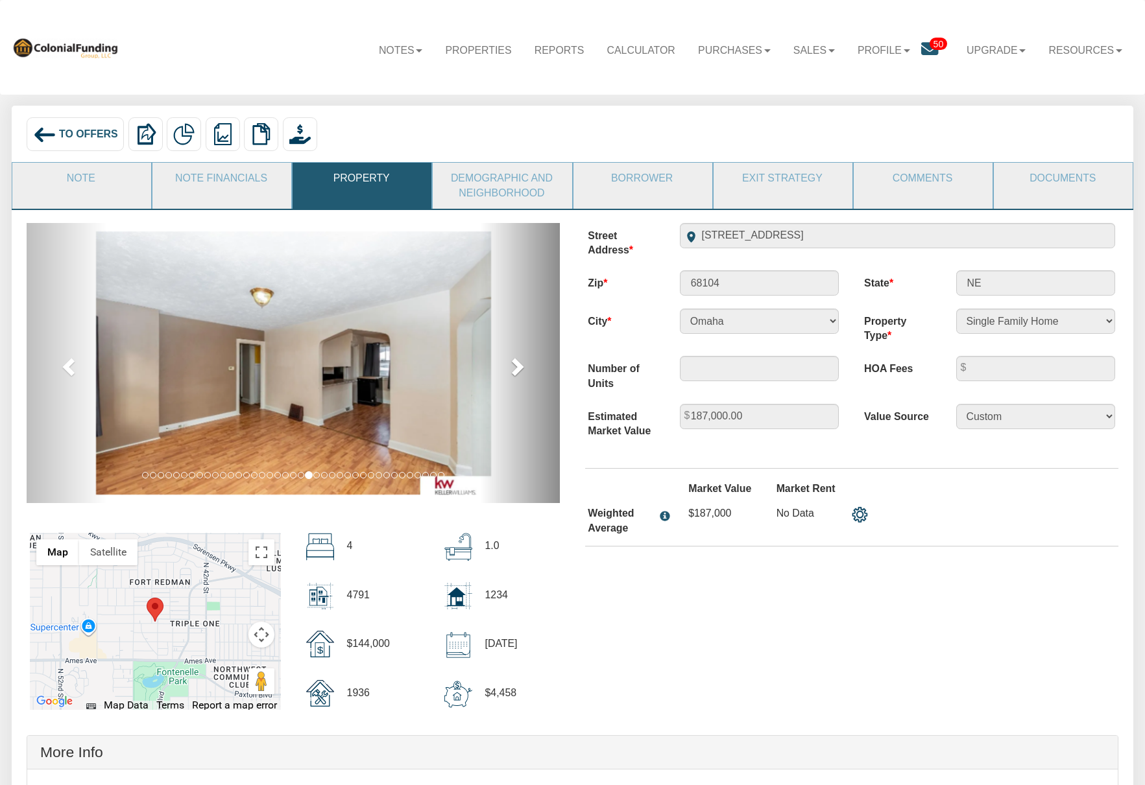
click at [517, 367] on span at bounding box center [516, 366] width 19 height 19
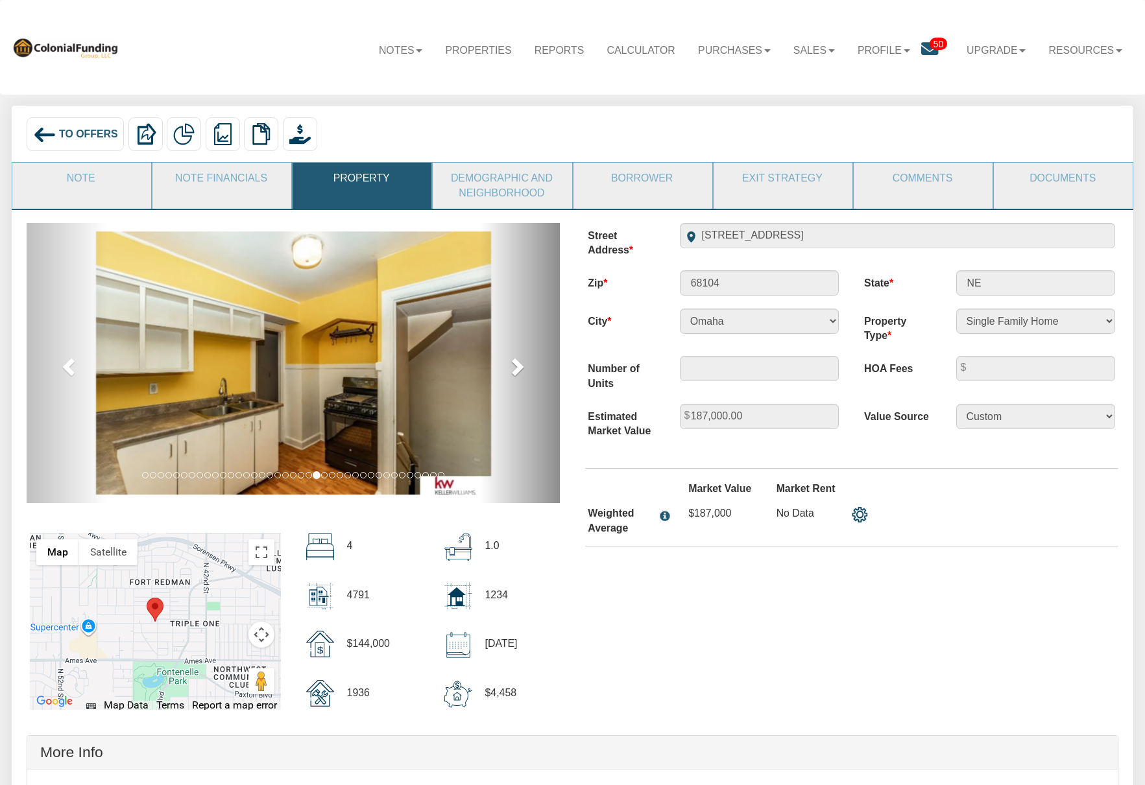
click at [517, 367] on span at bounding box center [516, 366] width 19 height 19
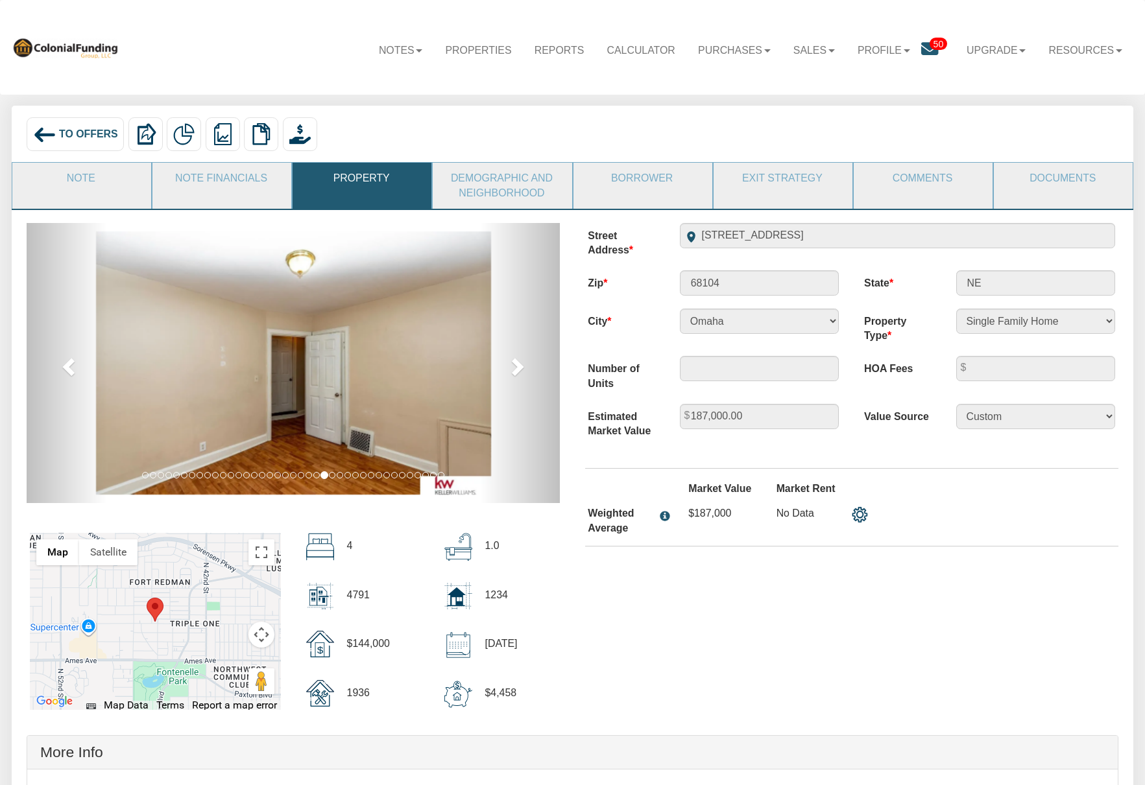
click at [51, 127] on img at bounding box center [44, 134] width 23 height 23
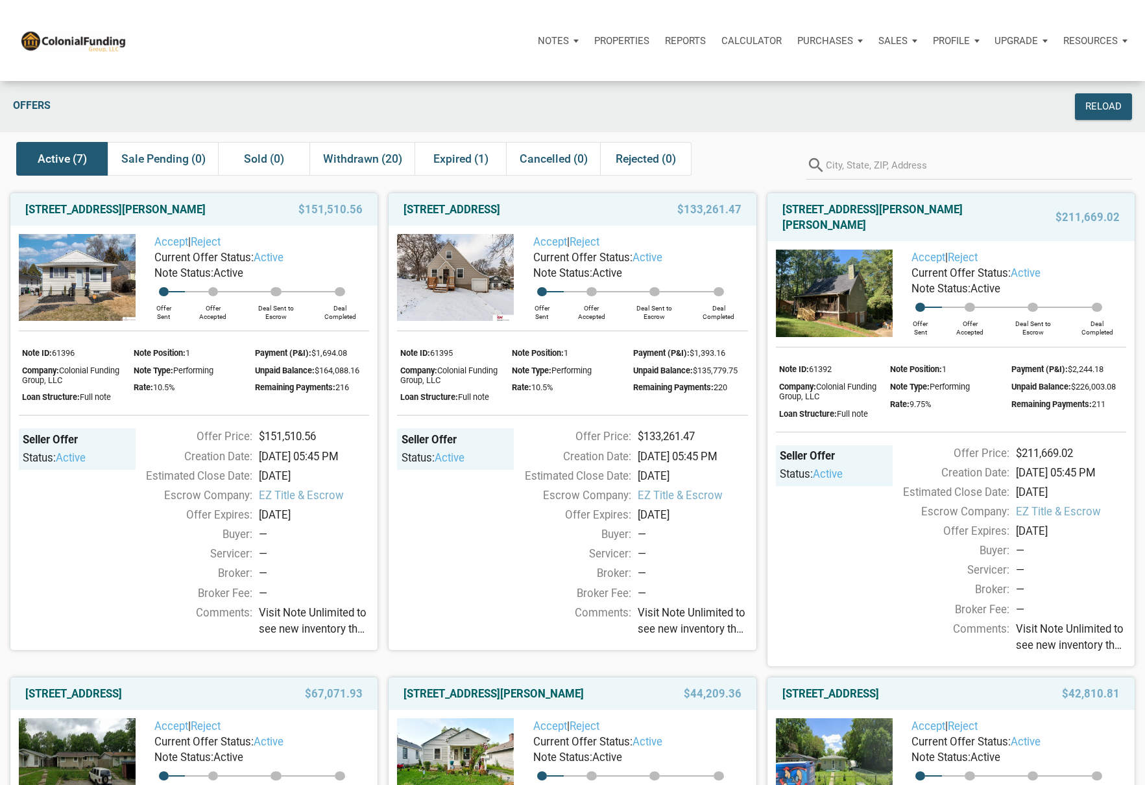
click at [64, 252] on img at bounding box center [77, 277] width 117 height 87
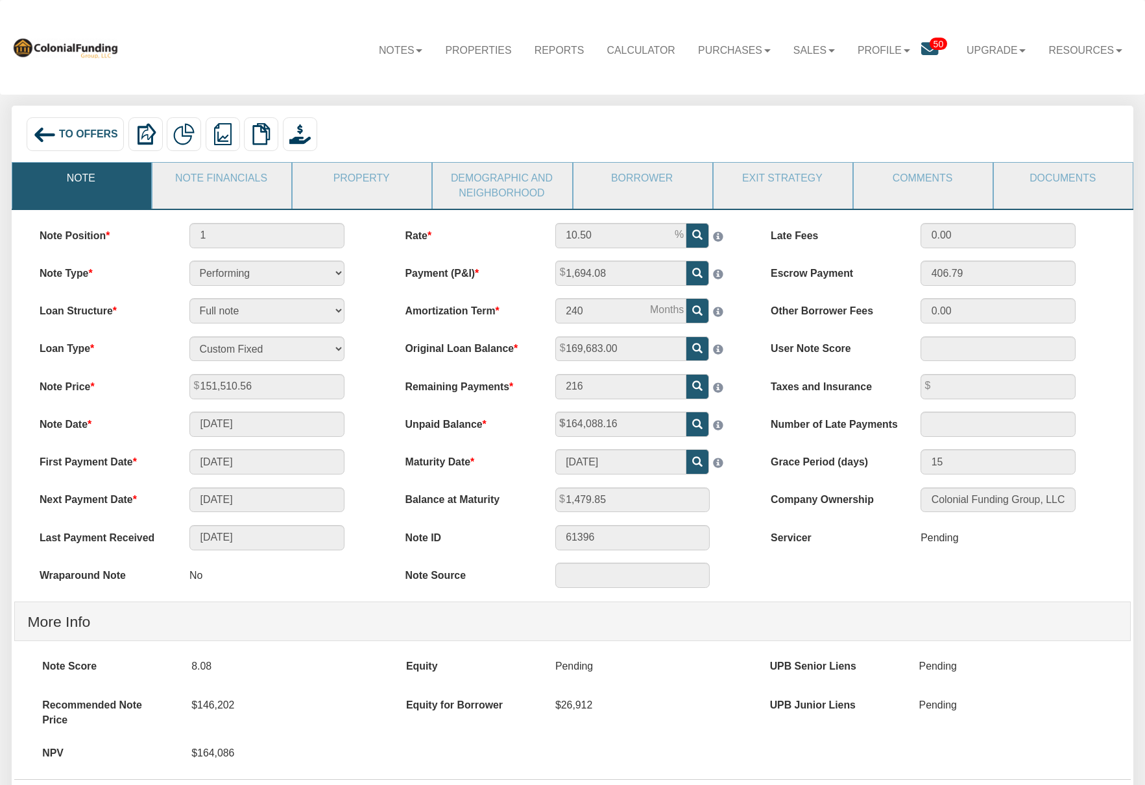
click at [385, 352] on div "Loan Type 30 Year Fixed 15 Year Fixed 20 Year Fixed 40 Year Fixed 5 years ballo…" at bounding box center [207, 349] width 360 height 25
click at [63, 136] on span "To Offers" at bounding box center [88, 133] width 59 height 11
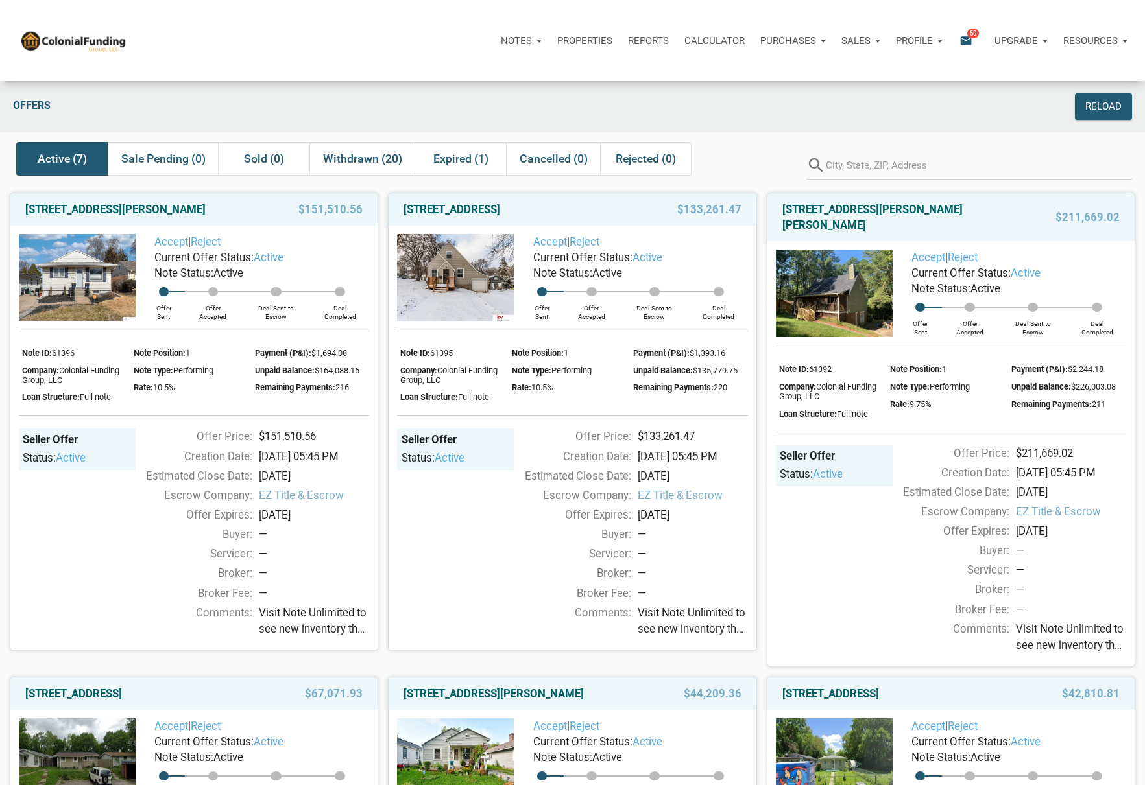
click at [883, 279] on img at bounding box center [834, 294] width 117 height 88
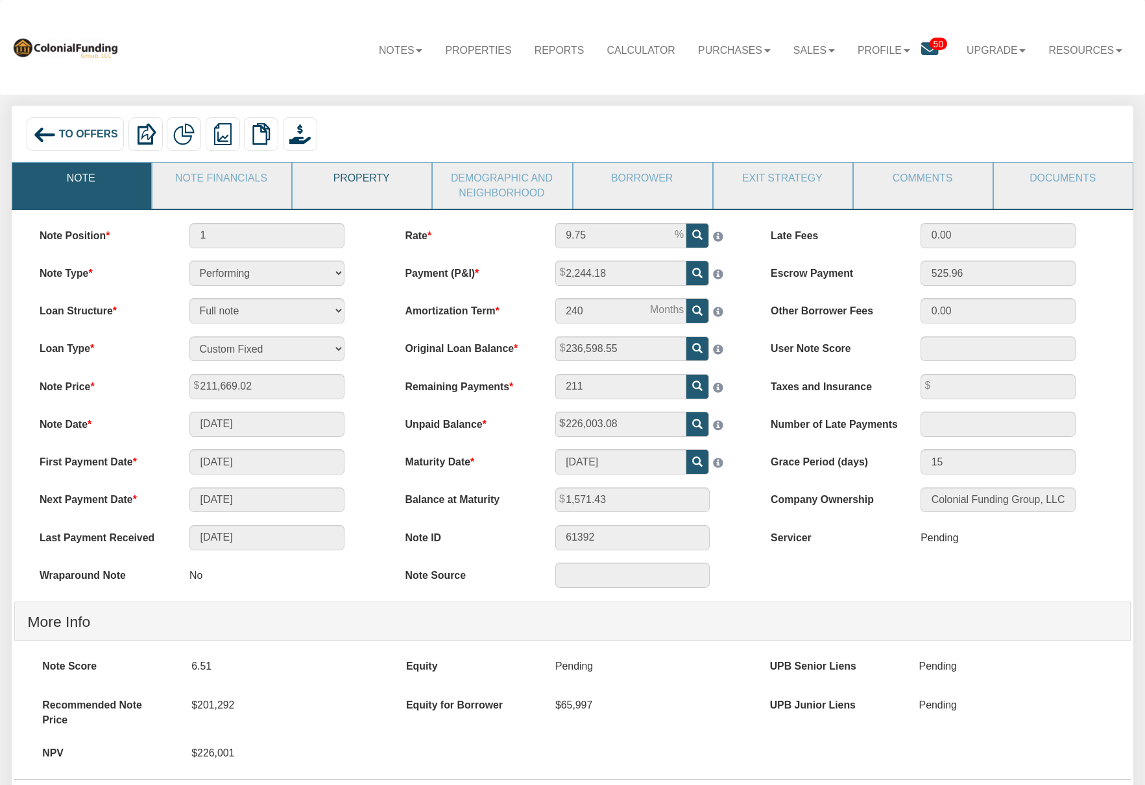
click at [342, 179] on link "Property" at bounding box center [361, 179] width 137 height 32
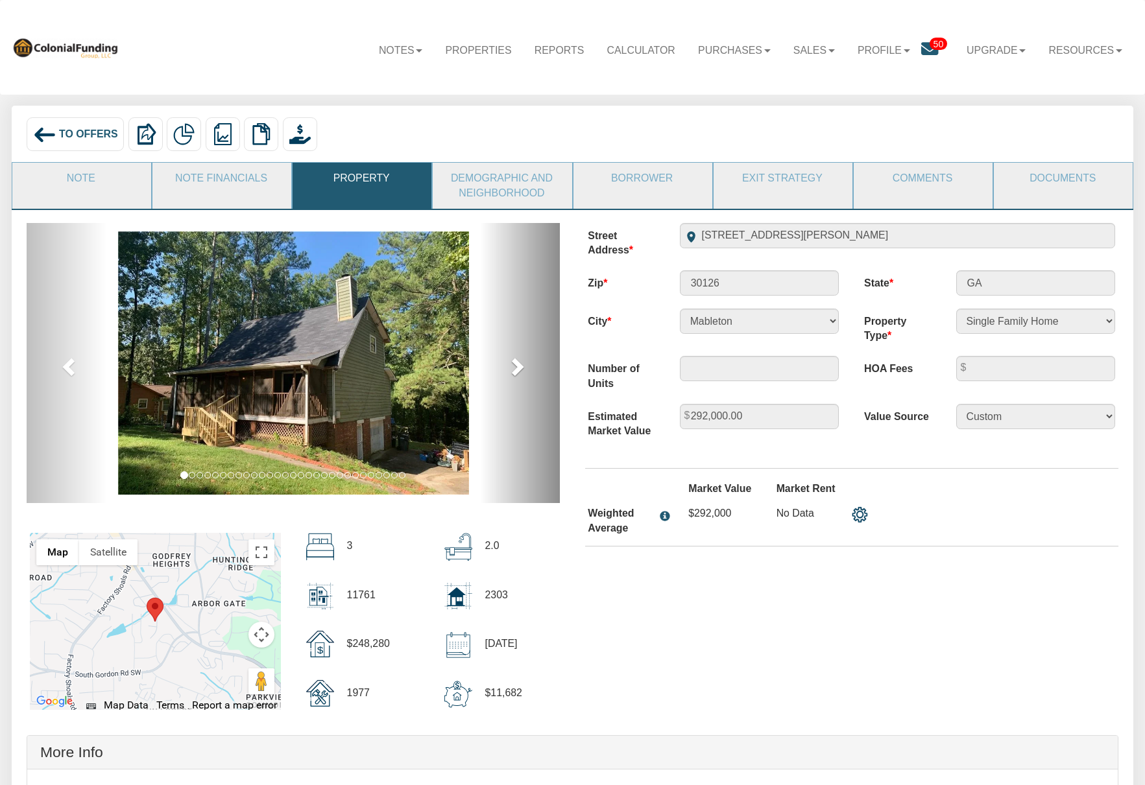
click at [516, 364] on span at bounding box center [516, 366] width 19 height 19
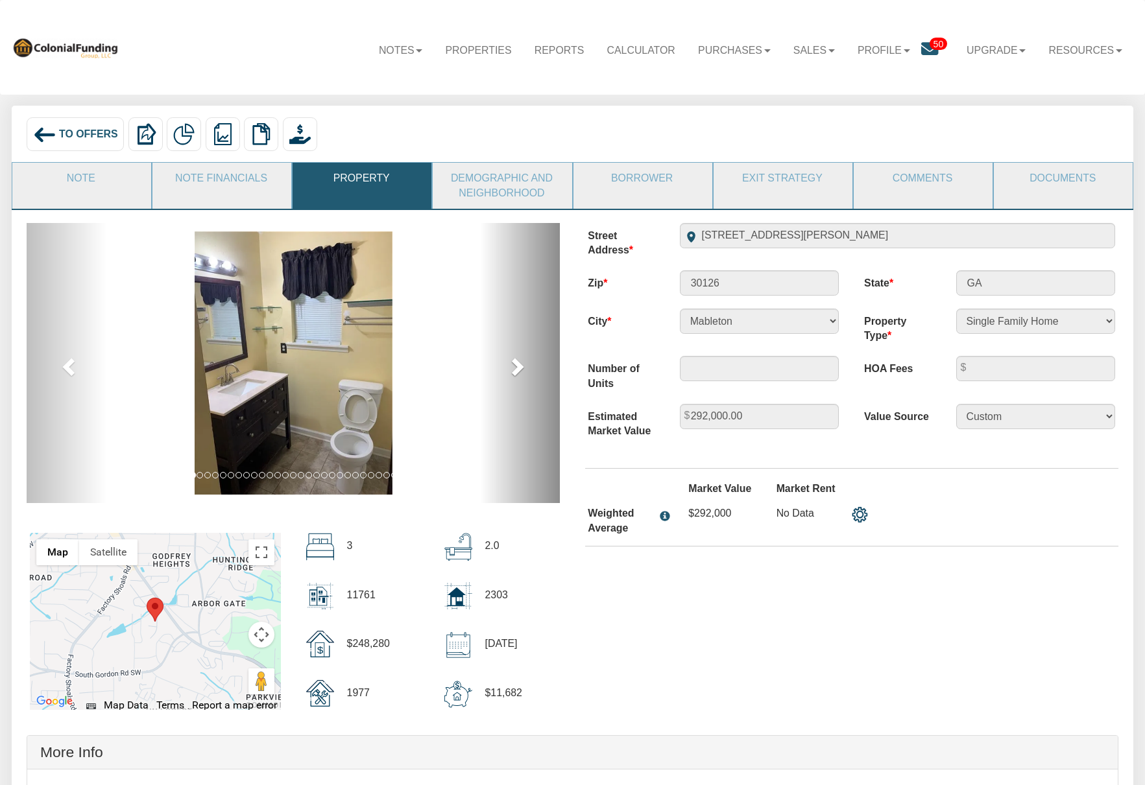
click at [516, 364] on span at bounding box center [516, 366] width 19 height 19
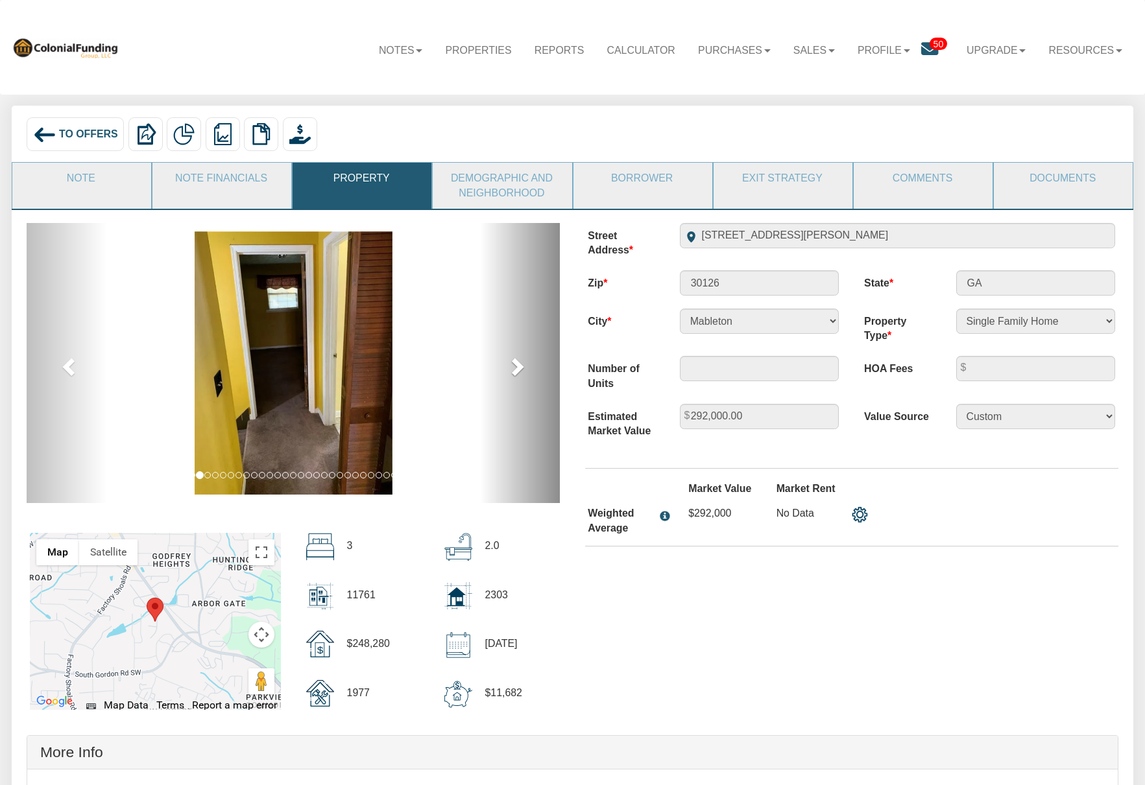
click at [516, 364] on span at bounding box center [516, 366] width 19 height 19
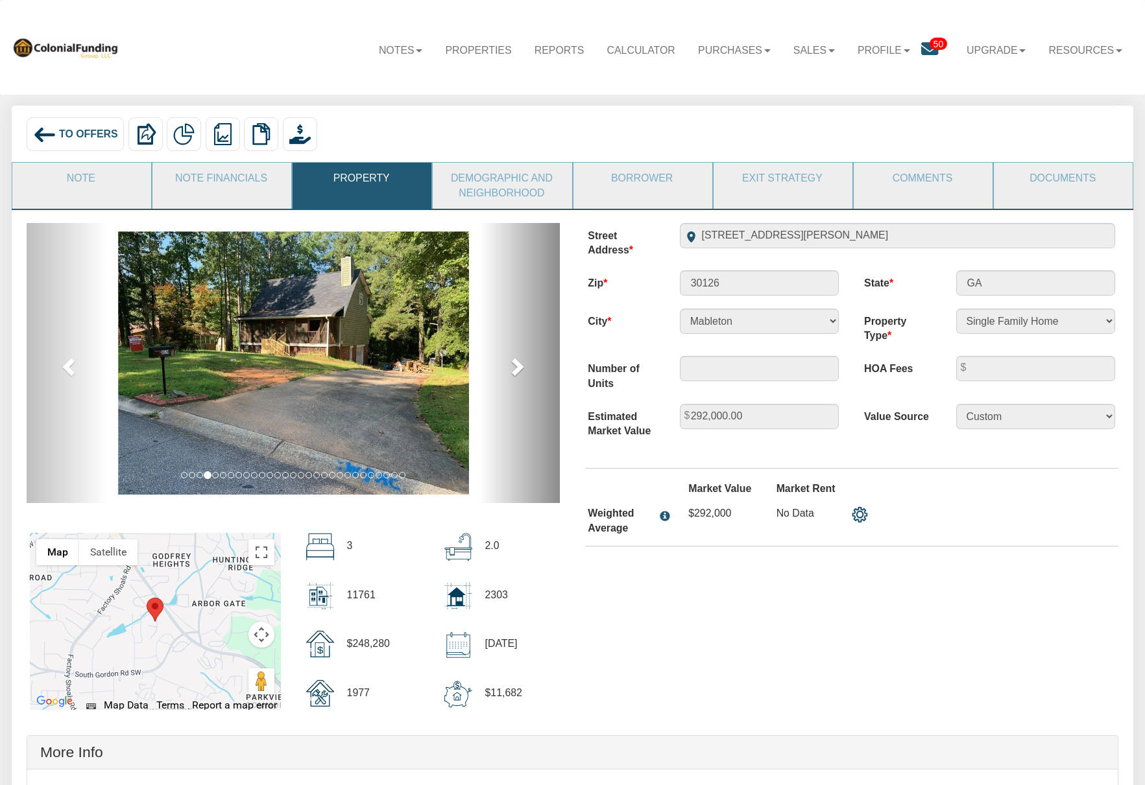
click at [516, 364] on span at bounding box center [516, 366] width 19 height 19
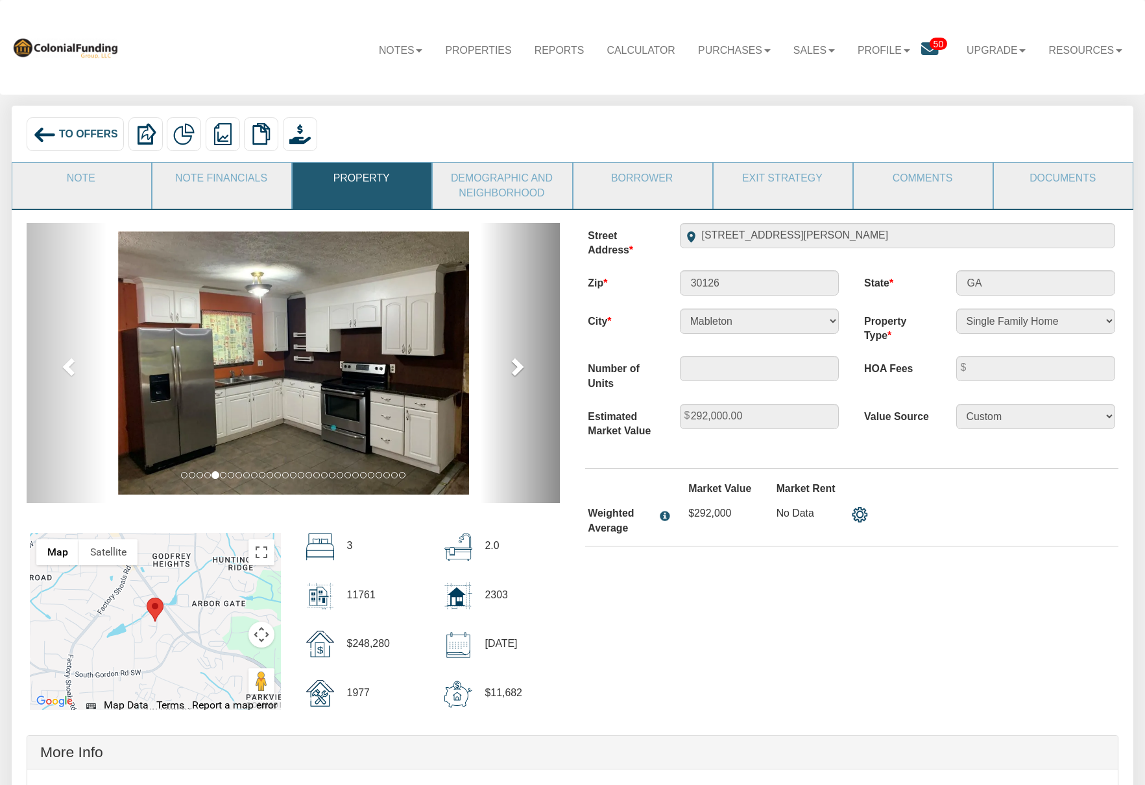
click at [516, 364] on span at bounding box center [516, 366] width 19 height 19
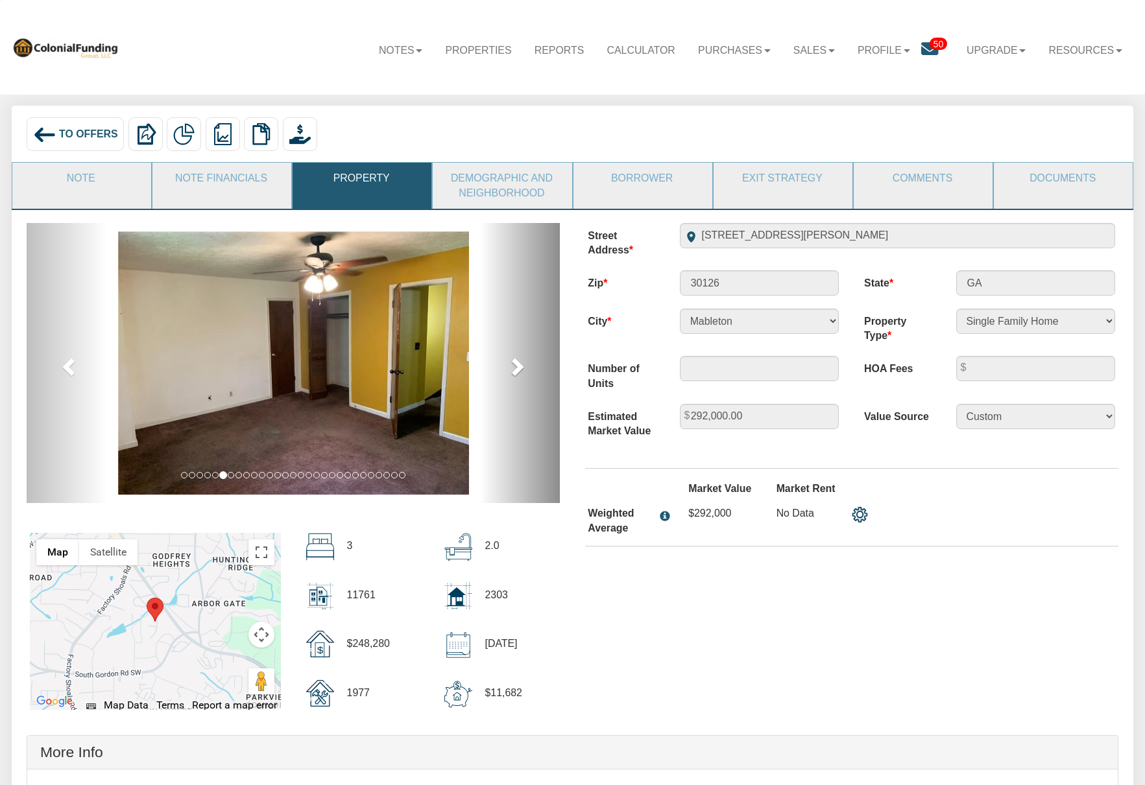
click at [516, 364] on span at bounding box center [516, 366] width 19 height 19
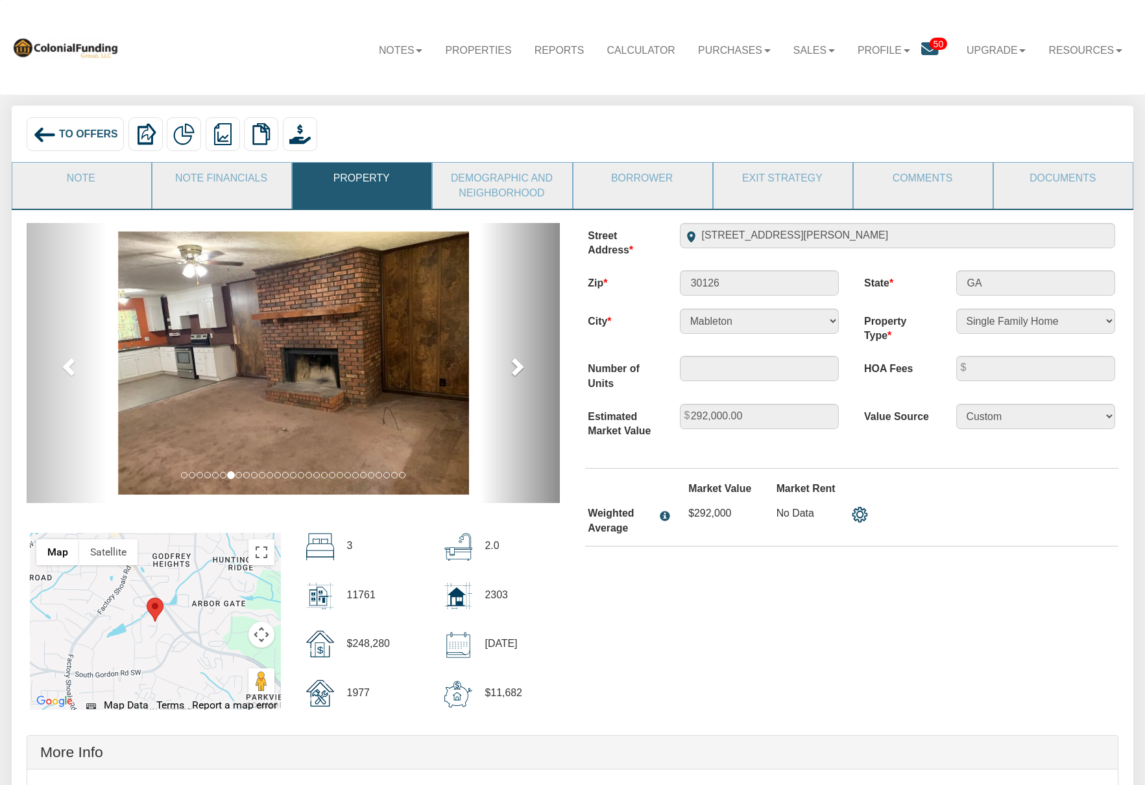
click at [516, 364] on span at bounding box center [516, 366] width 19 height 19
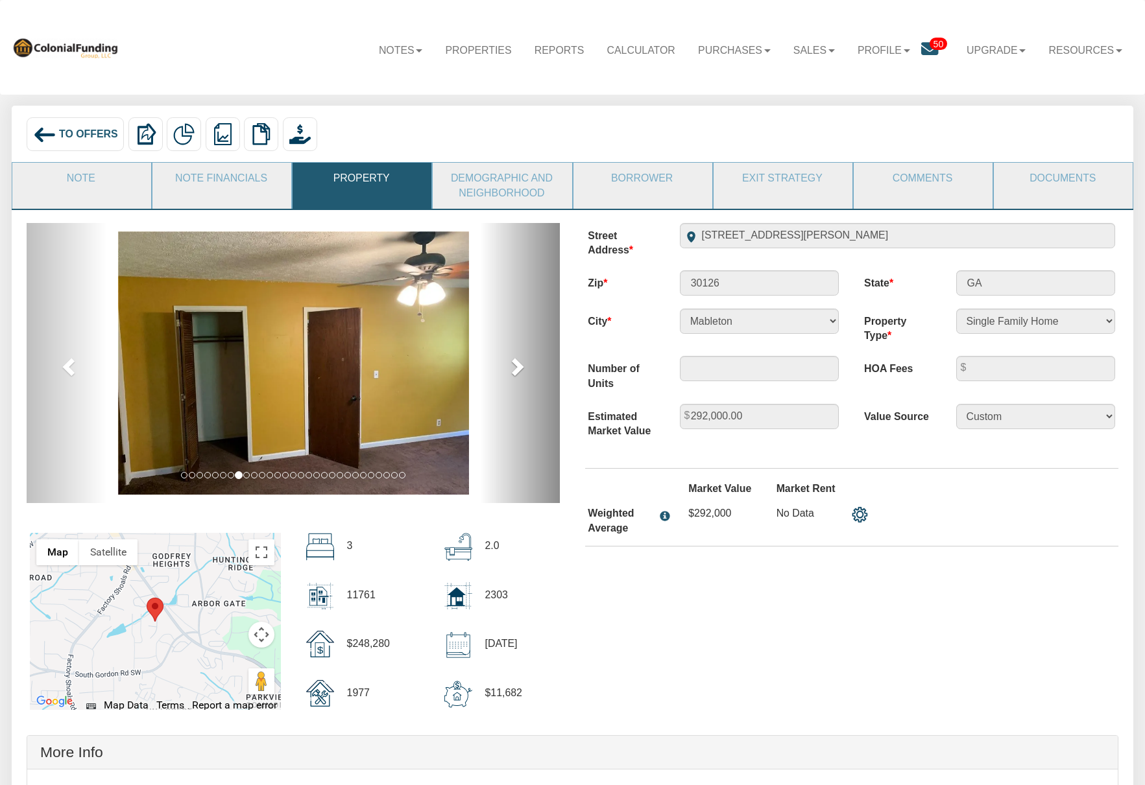
click at [516, 364] on span at bounding box center [516, 366] width 19 height 19
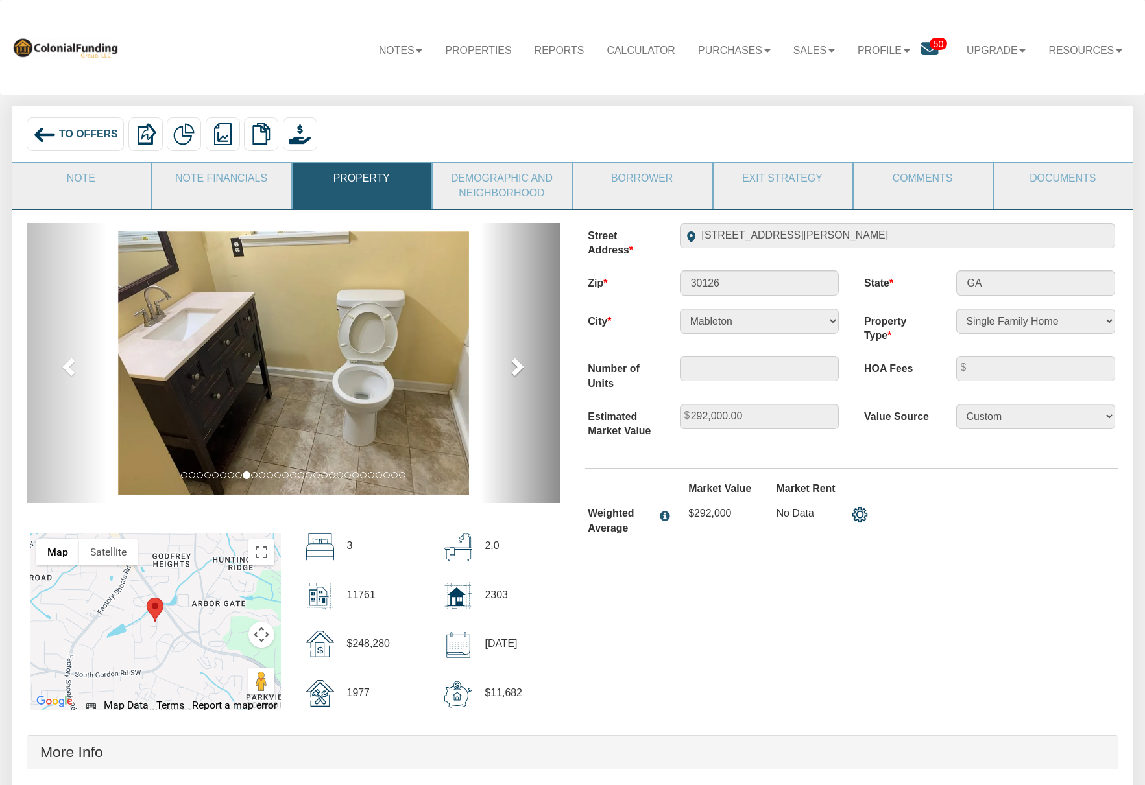
click at [516, 364] on span at bounding box center [516, 366] width 19 height 19
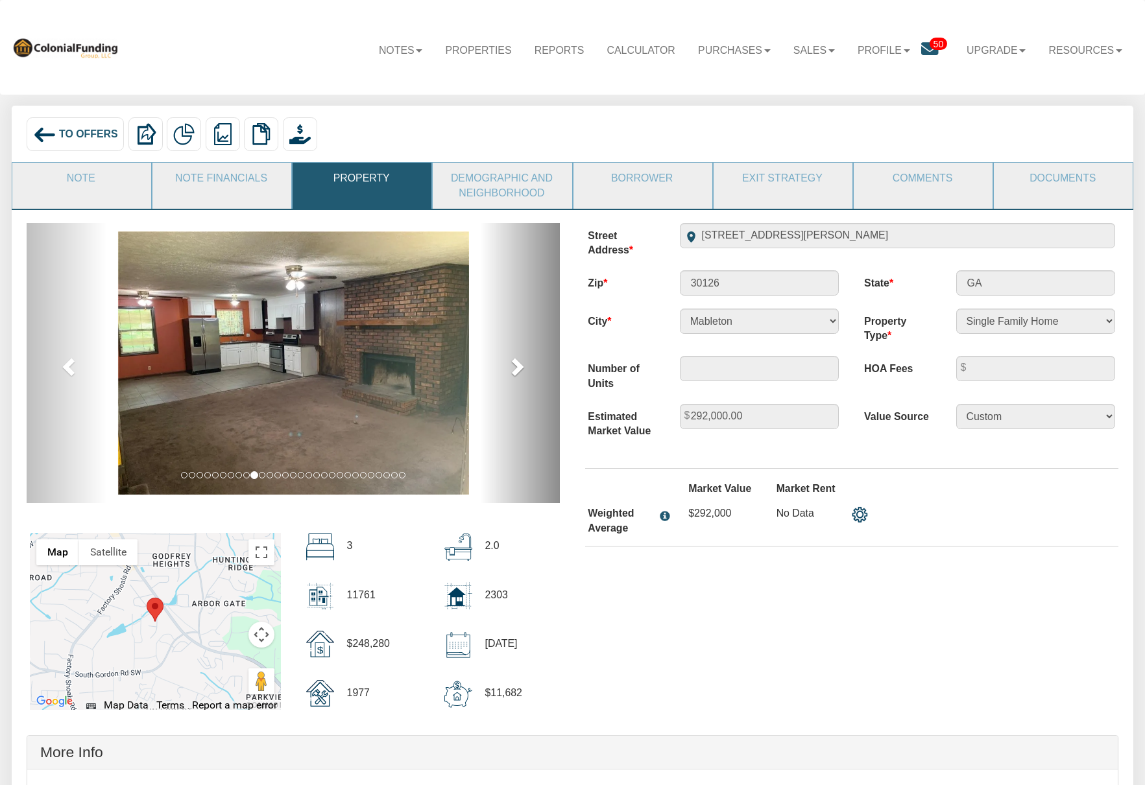
click at [516, 364] on span at bounding box center [516, 366] width 19 height 19
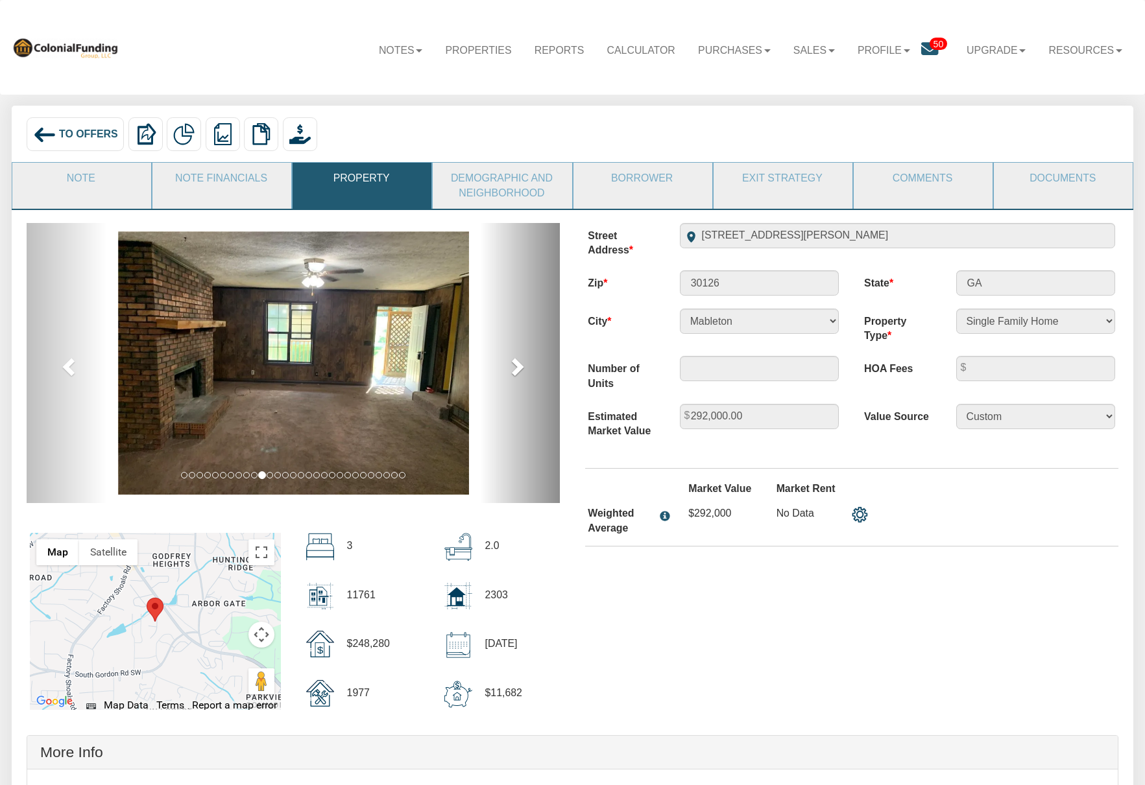
click at [516, 364] on span at bounding box center [516, 366] width 19 height 19
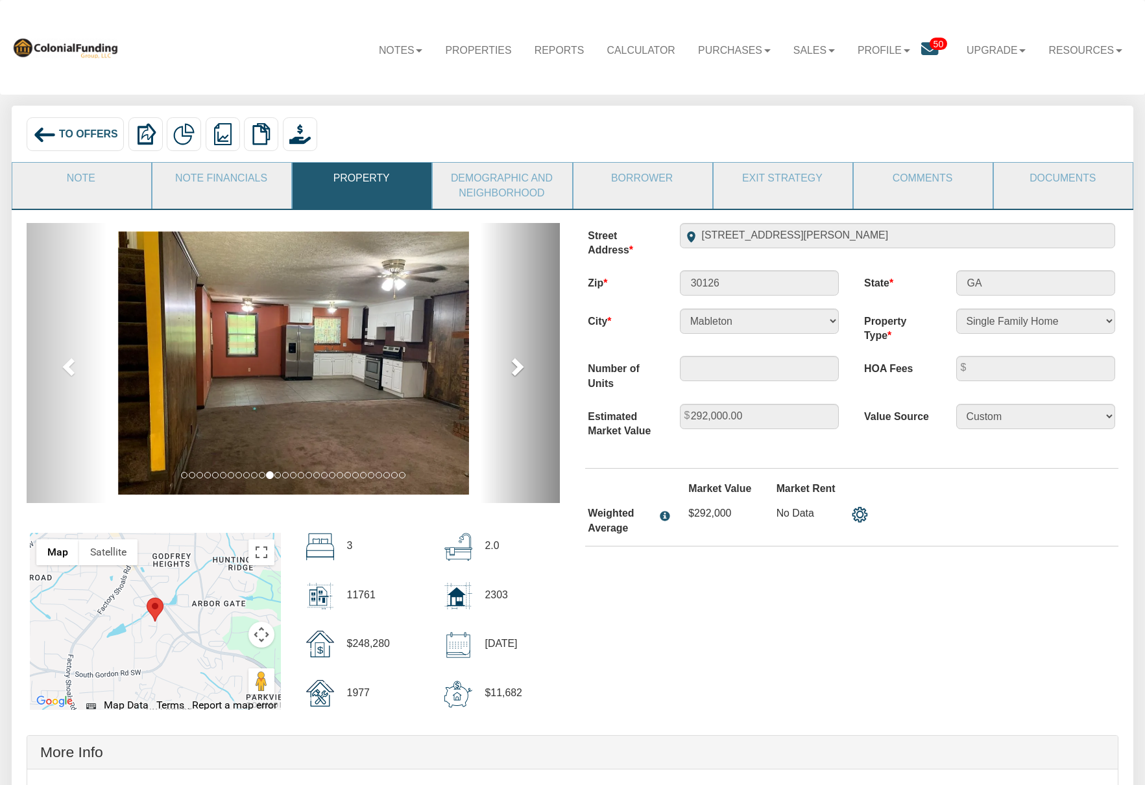
click at [516, 364] on span at bounding box center [516, 366] width 19 height 19
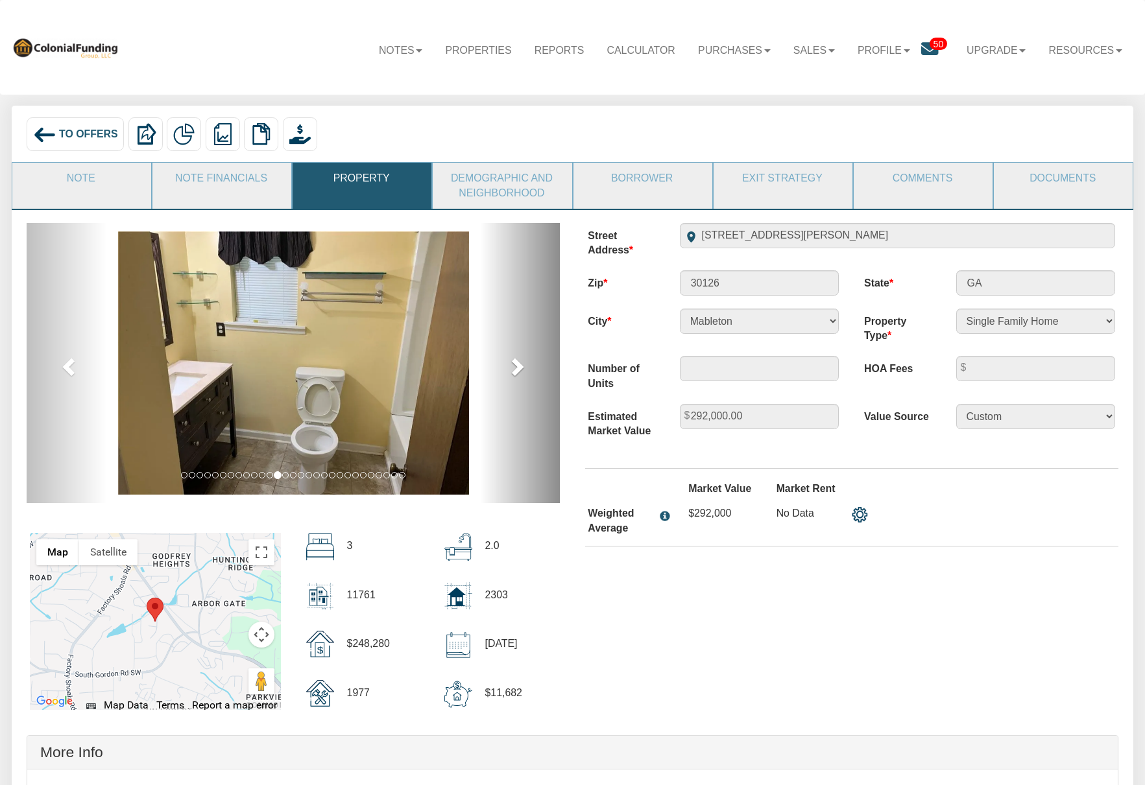
click at [516, 364] on span at bounding box center [516, 366] width 19 height 19
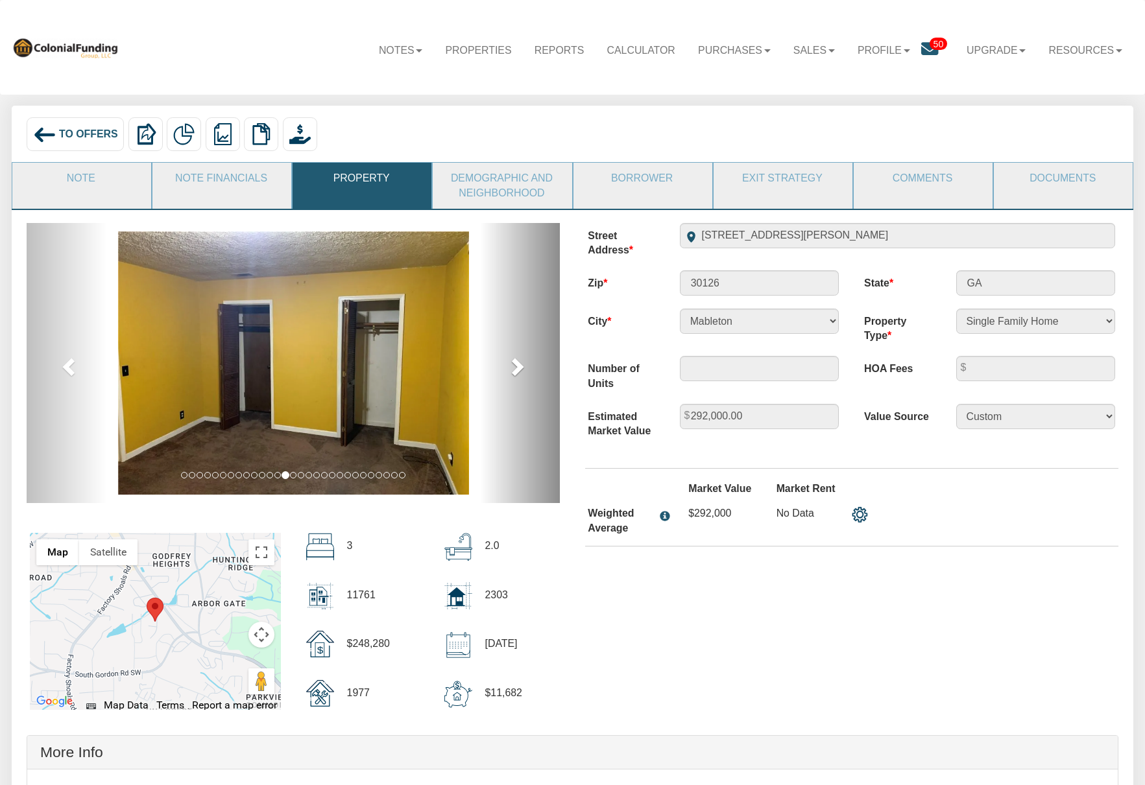
click at [516, 364] on span at bounding box center [516, 366] width 19 height 19
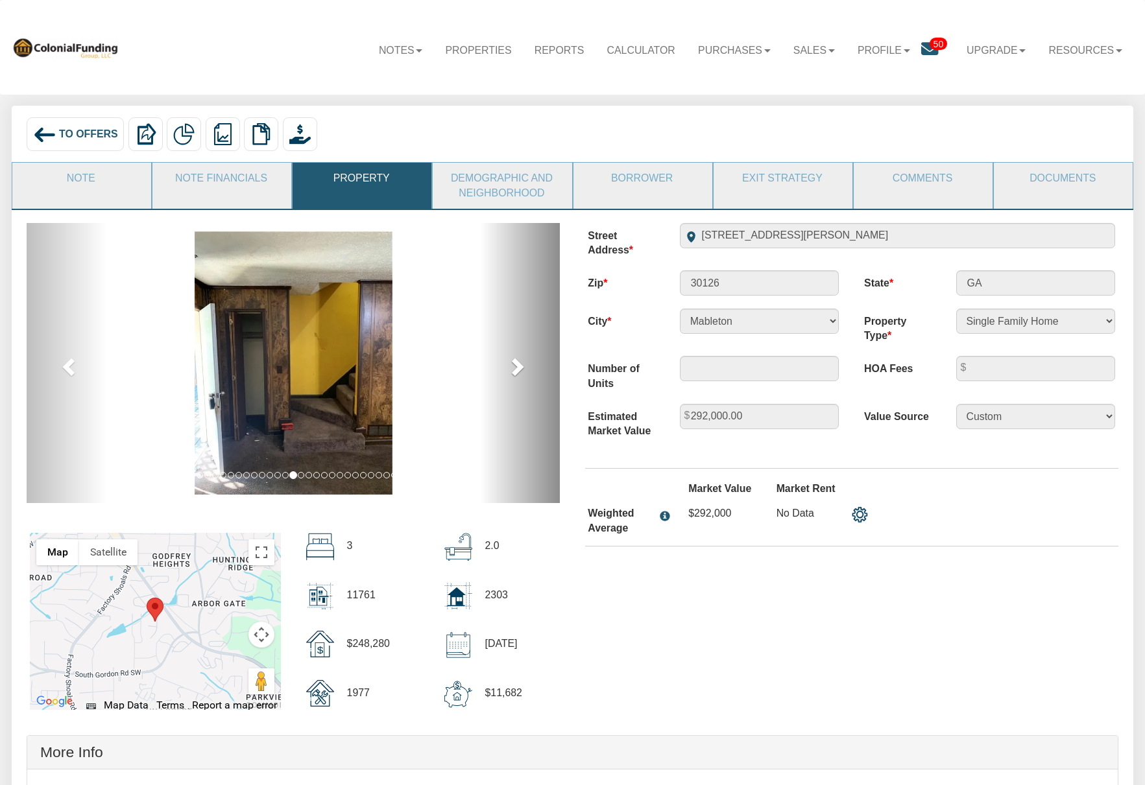
click at [516, 364] on span at bounding box center [516, 366] width 19 height 19
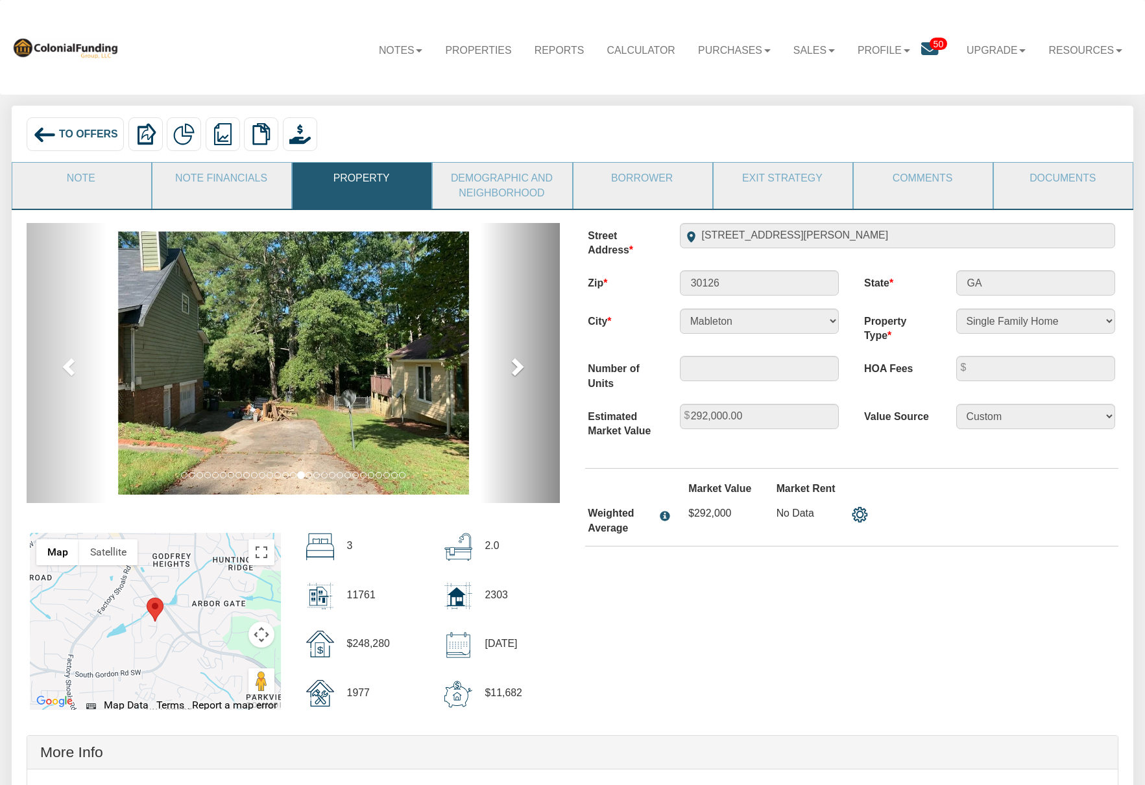
click at [516, 364] on span at bounding box center [516, 366] width 19 height 19
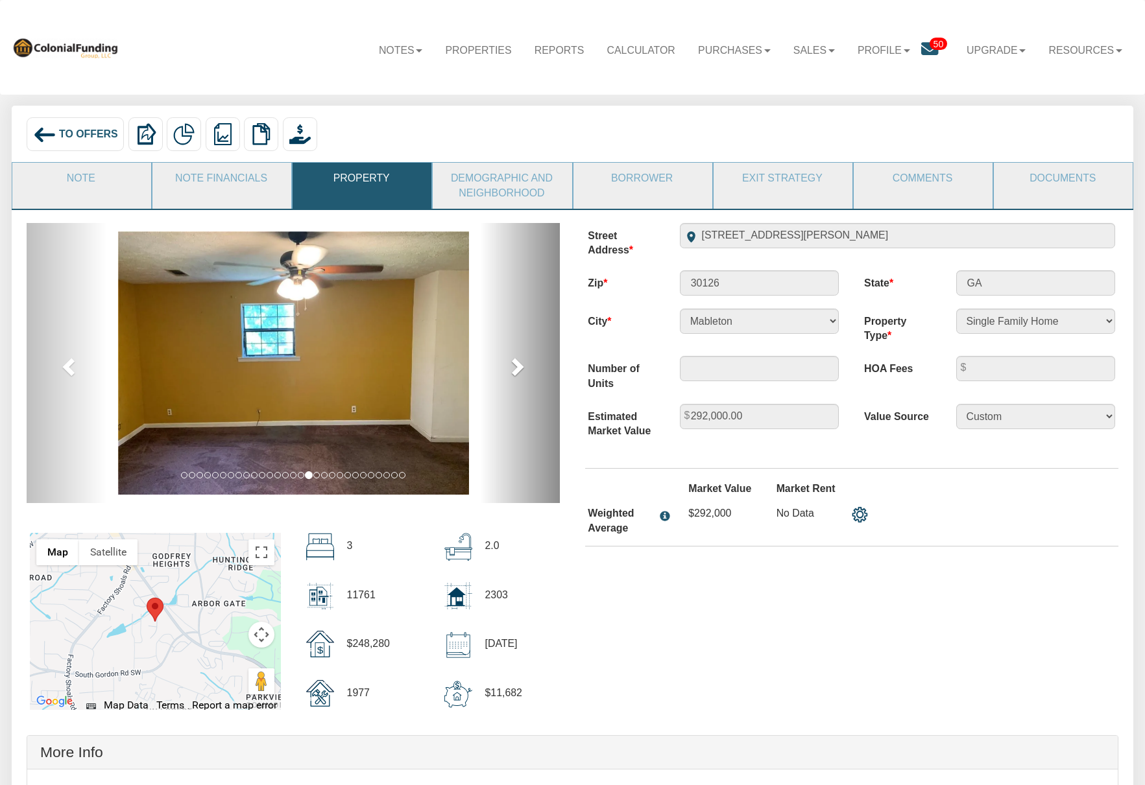
click at [516, 364] on span at bounding box center [516, 366] width 19 height 19
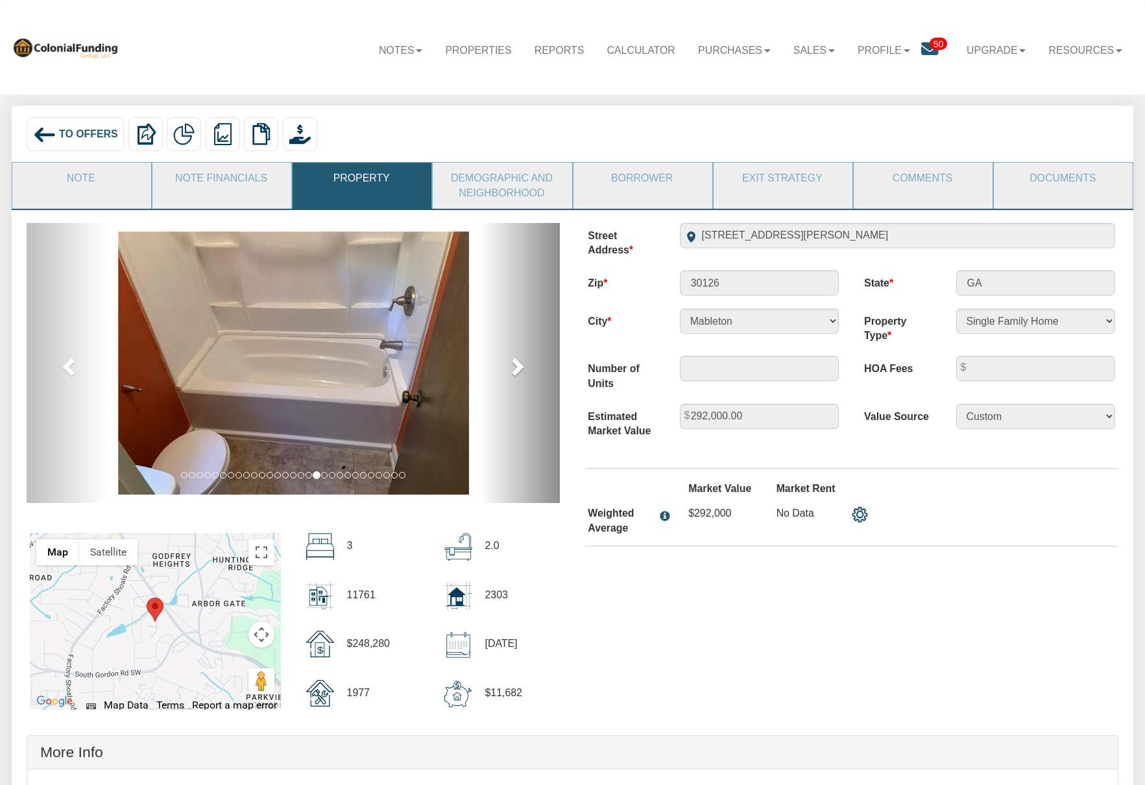
click at [516, 364] on span at bounding box center [516, 366] width 19 height 19
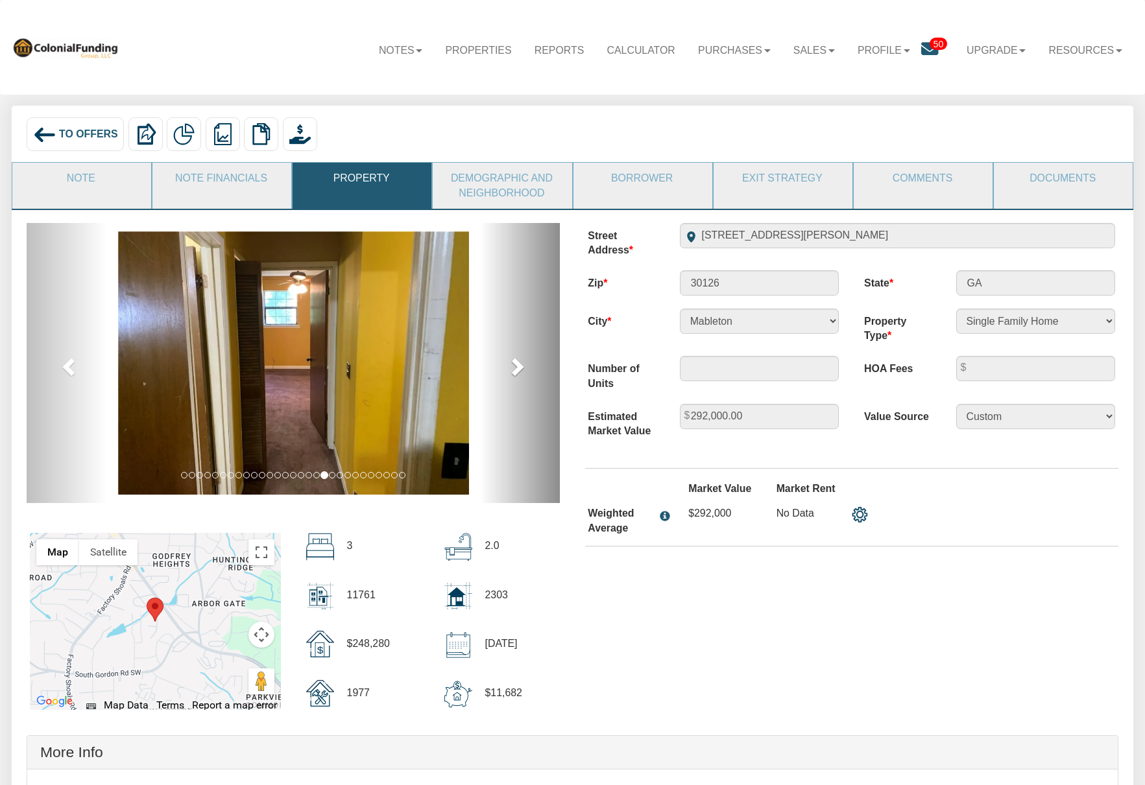
click at [516, 364] on span at bounding box center [516, 366] width 19 height 19
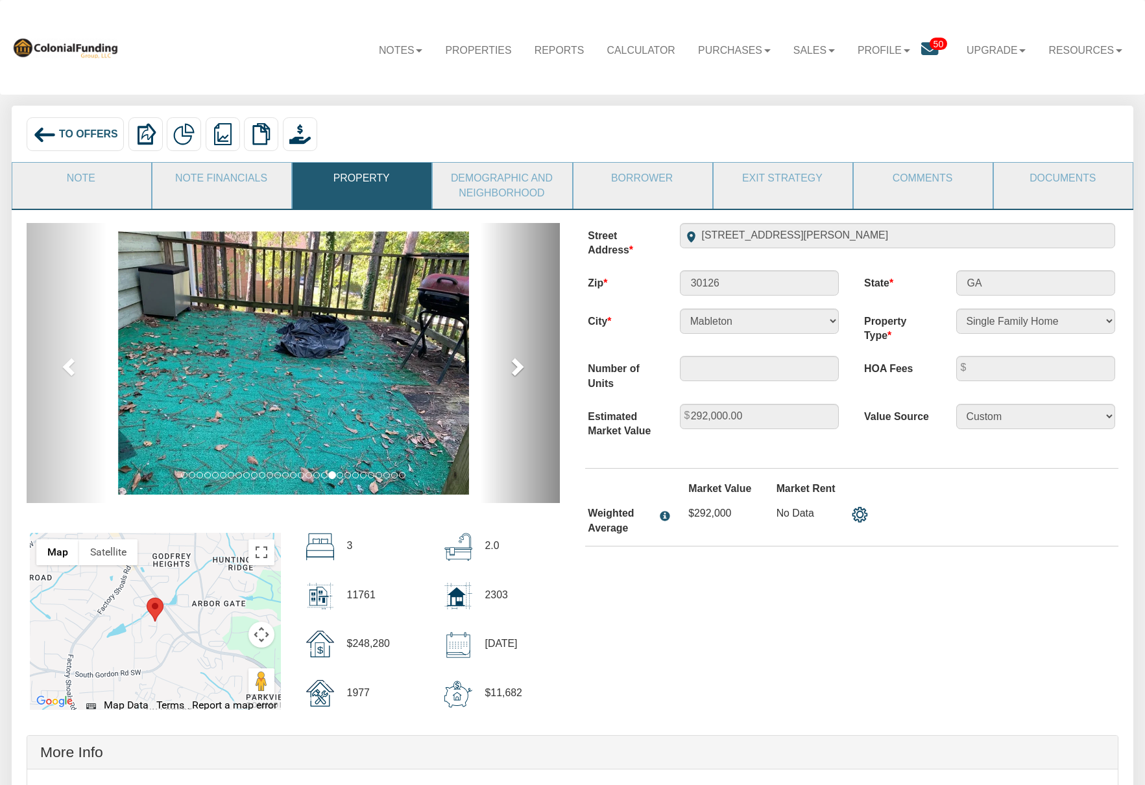
click at [516, 364] on span at bounding box center [516, 366] width 19 height 19
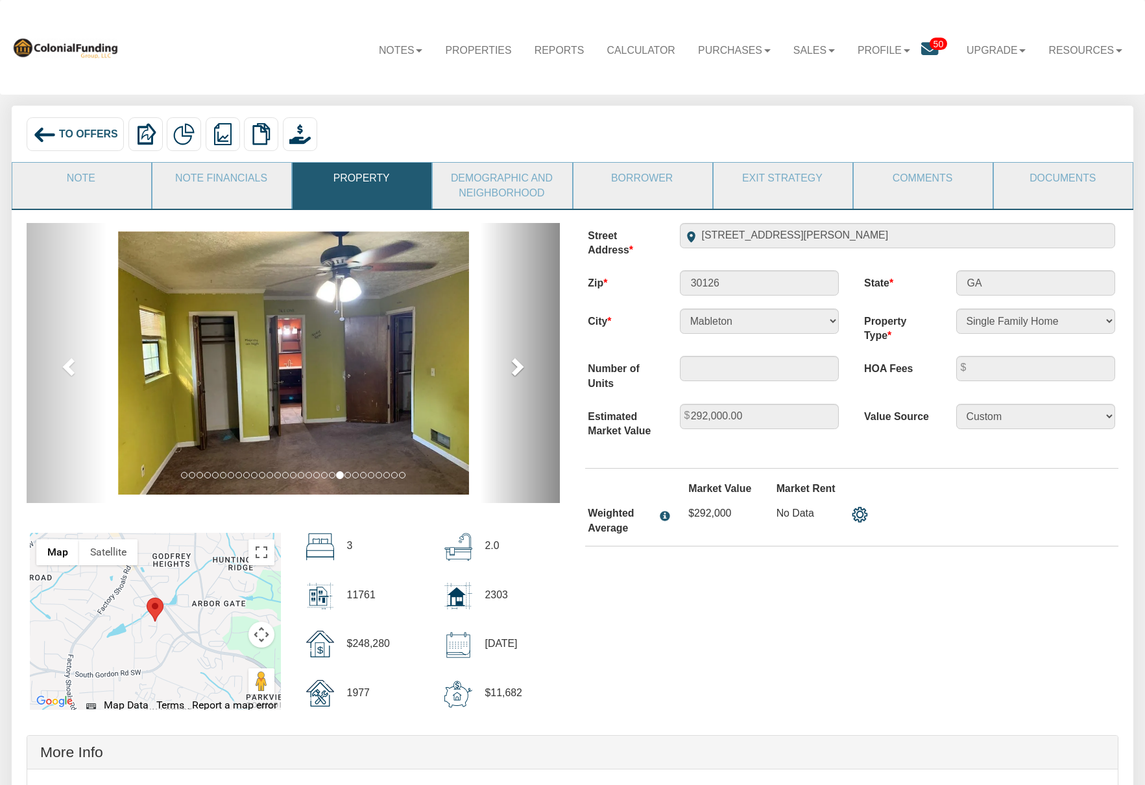
click at [516, 364] on span at bounding box center [516, 366] width 19 height 19
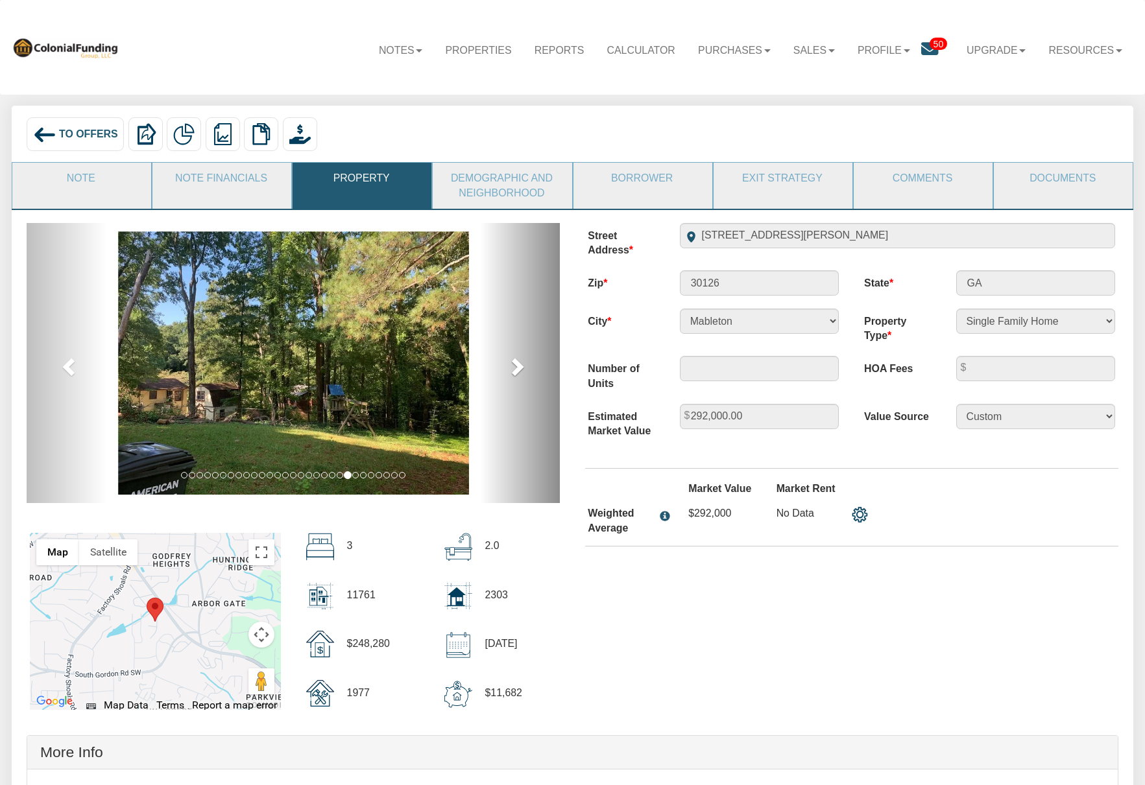
click at [516, 364] on span at bounding box center [516, 366] width 19 height 19
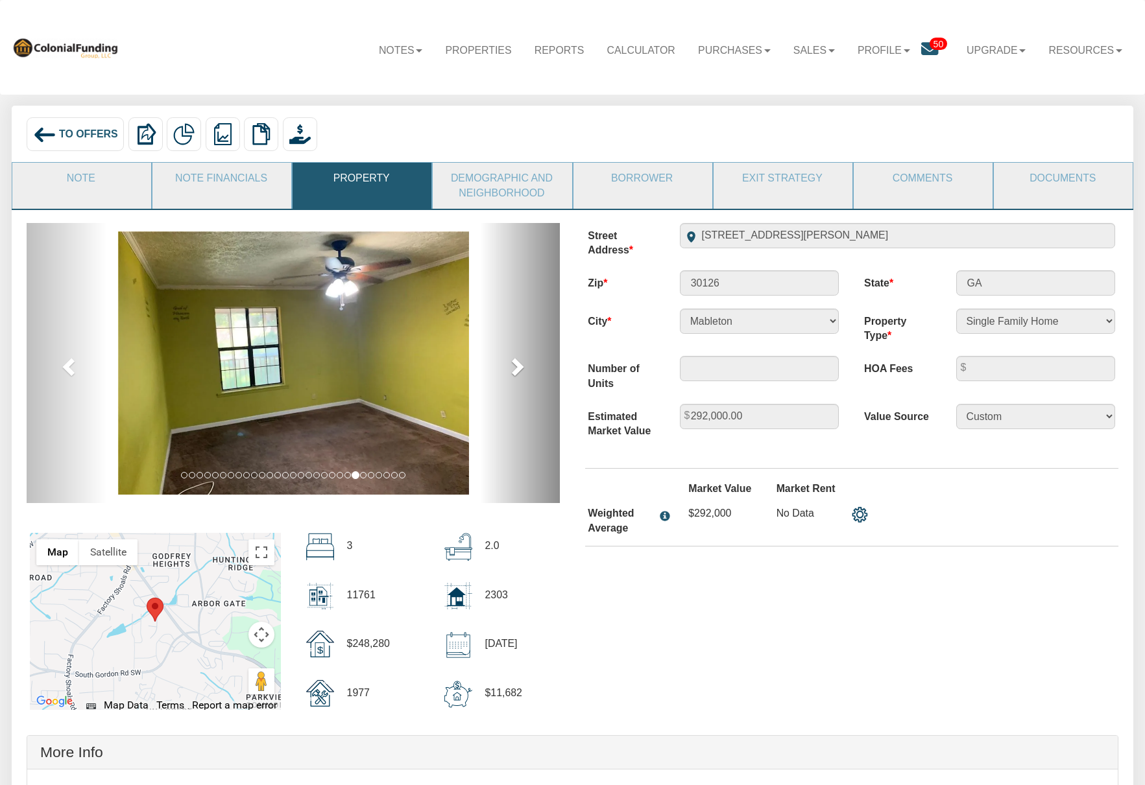
click at [516, 364] on span at bounding box center [516, 366] width 19 height 19
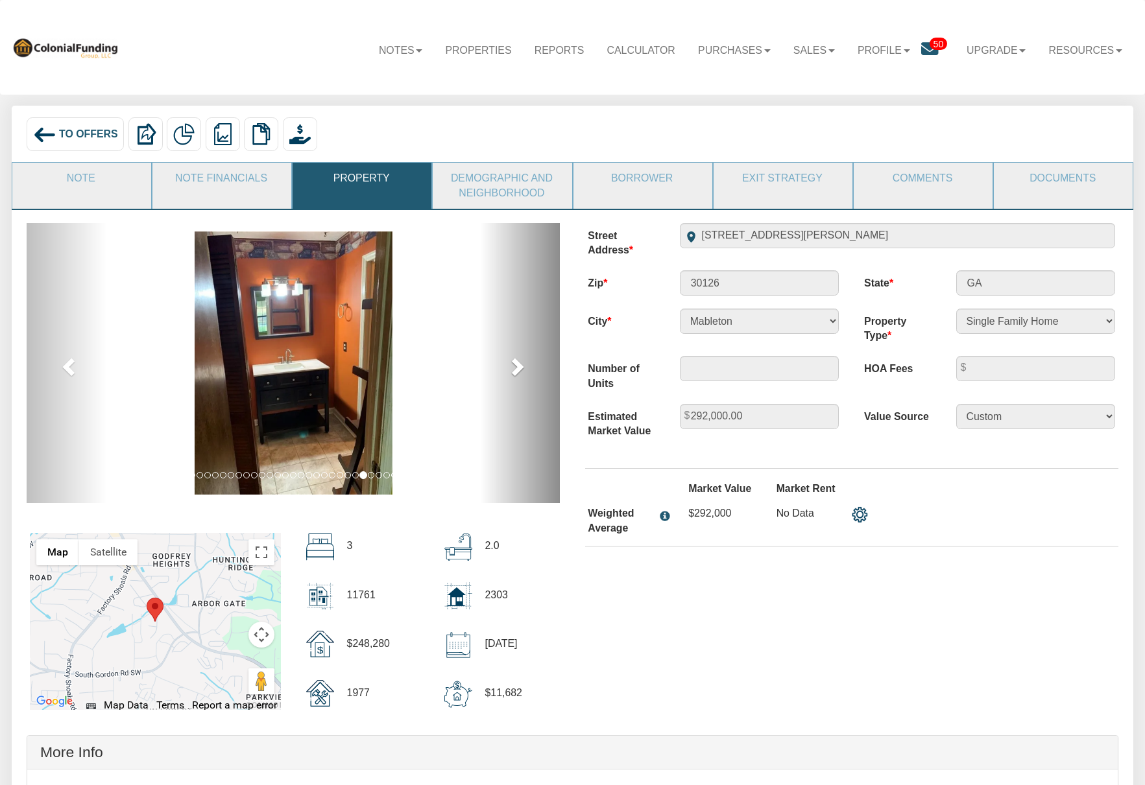
click at [516, 364] on span at bounding box center [516, 366] width 19 height 19
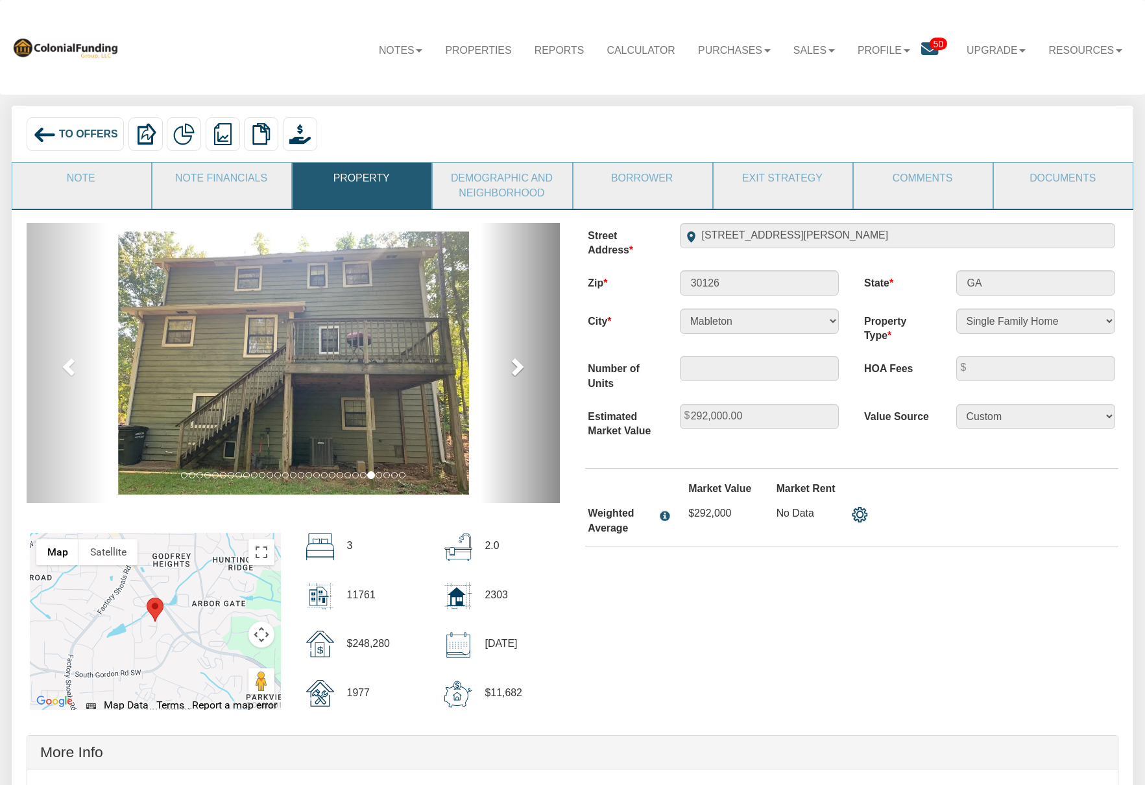
click at [516, 364] on span at bounding box center [516, 366] width 19 height 19
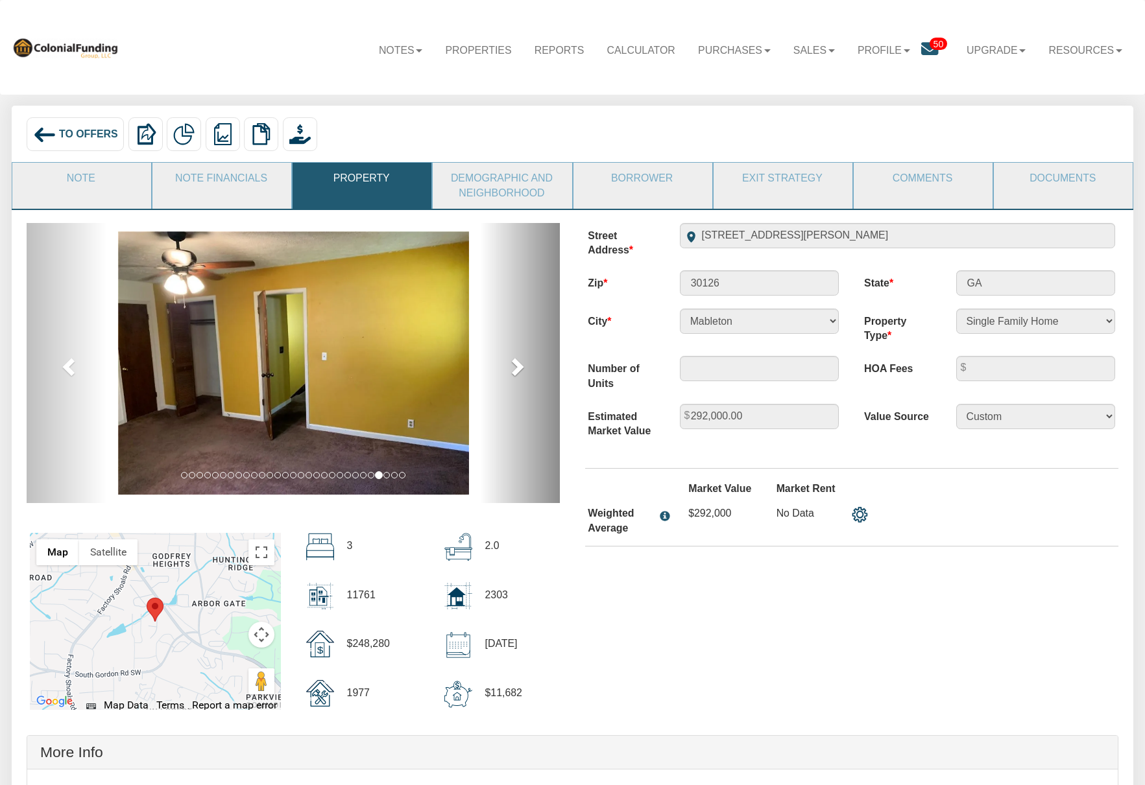
click at [516, 364] on span at bounding box center [516, 366] width 19 height 19
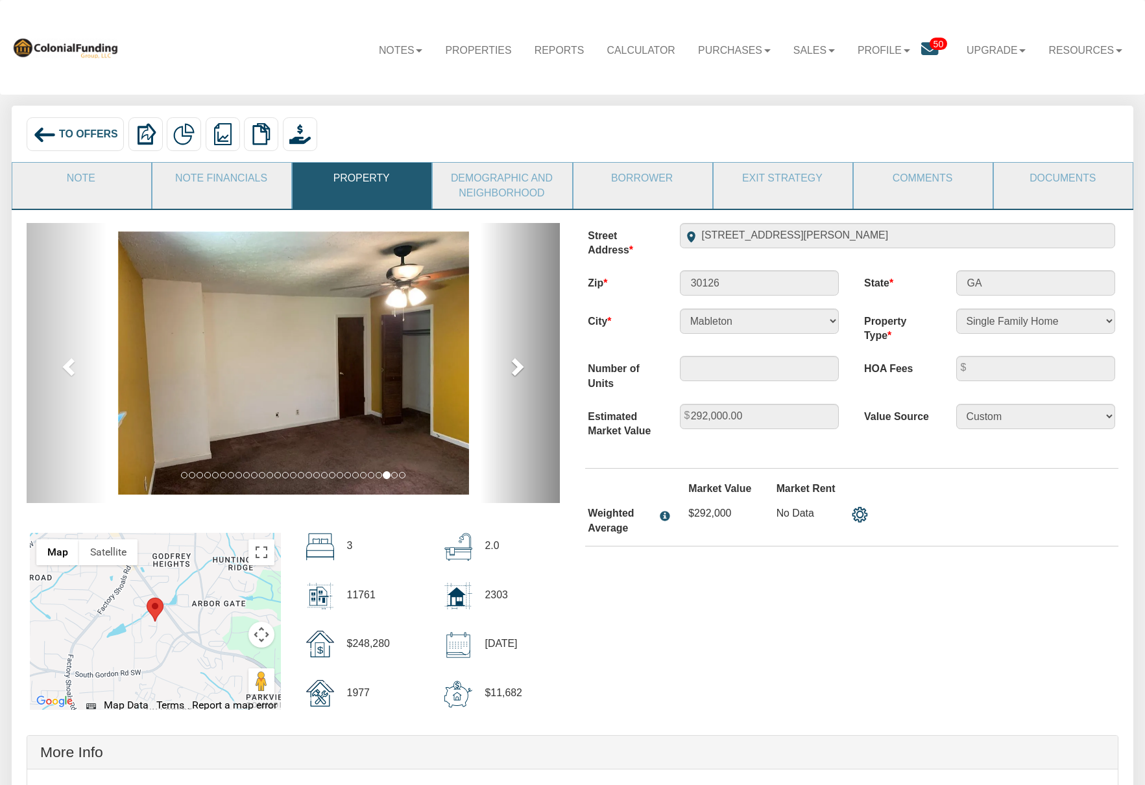
click at [516, 364] on span at bounding box center [516, 366] width 19 height 19
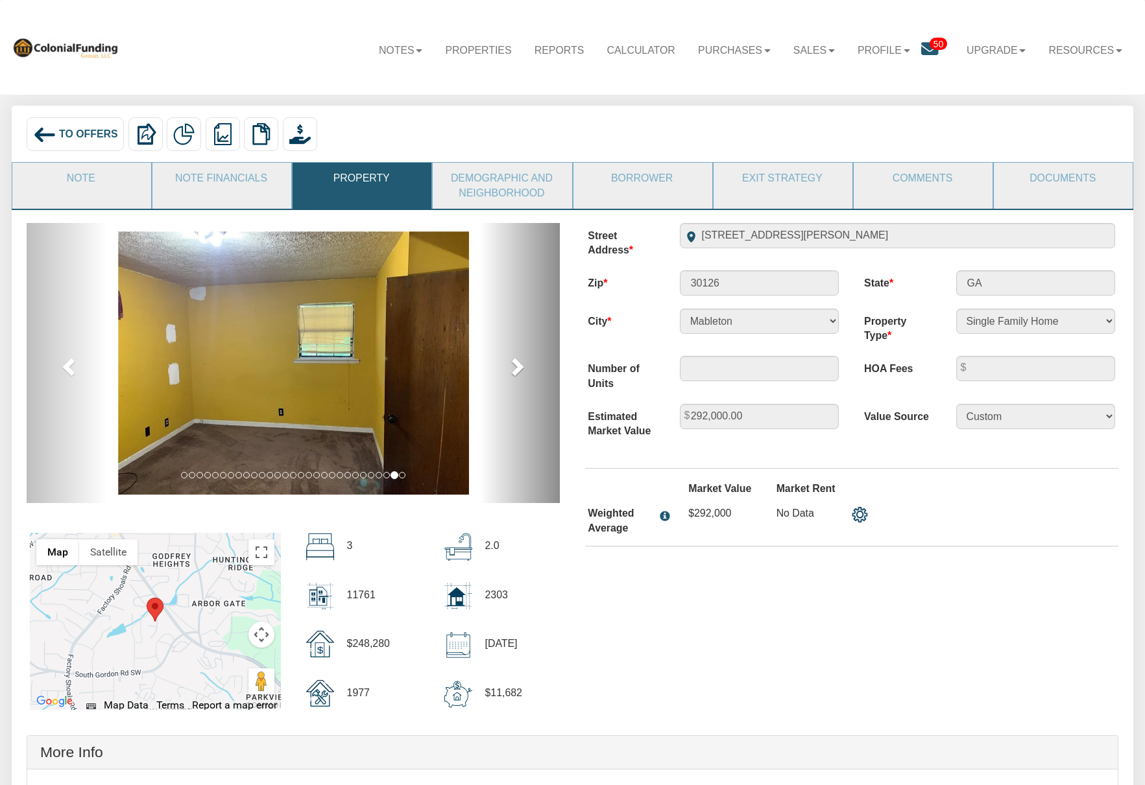
click at [516, 364] on span at bounding box center [516, 366] width 19 height 19
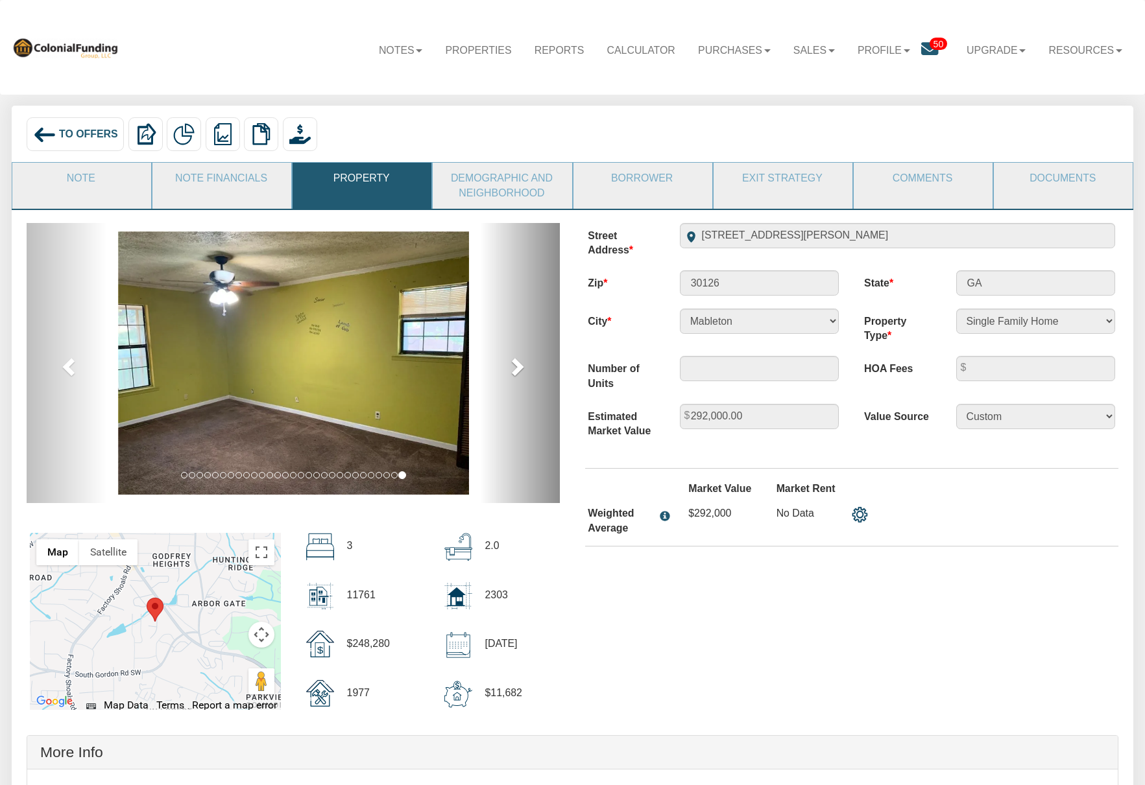
click at [516, 364] on span at bounding box center [516, 366] width 19 height 19
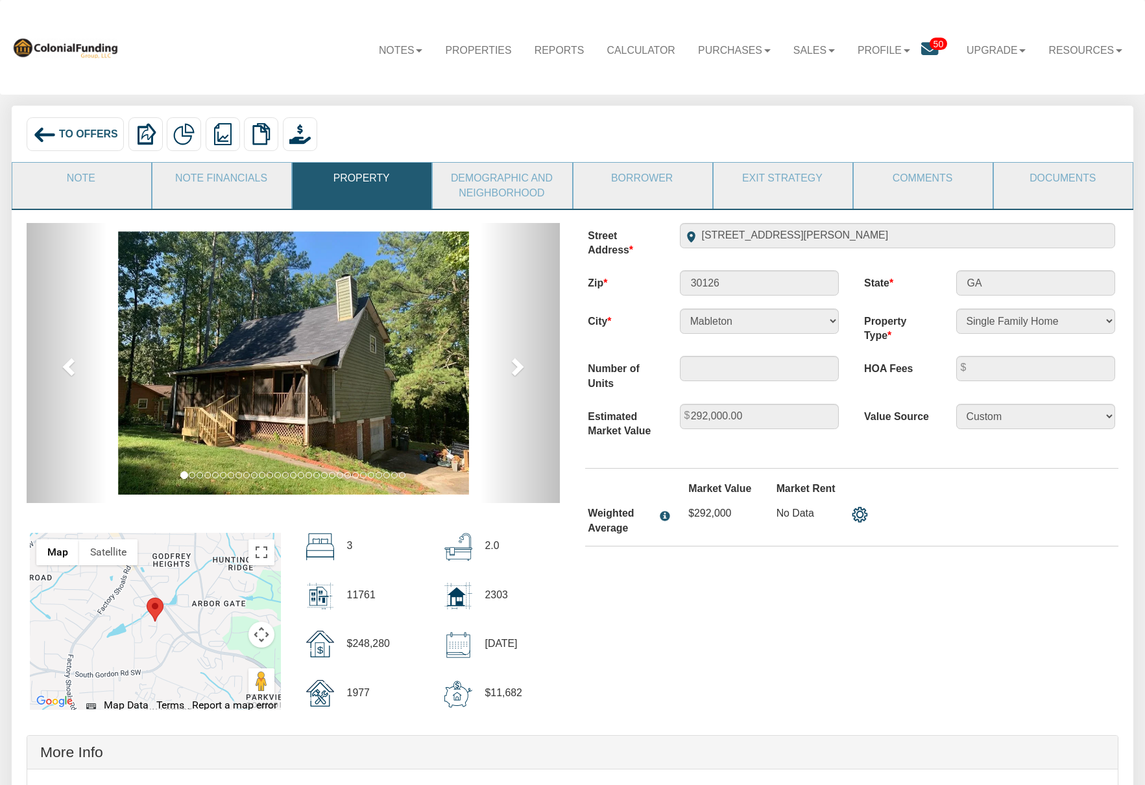
drag, startPoint x: 516, startPoint y: 364, endPoint x: 313, endPoint y: 402, distance: 207.1
click at [313, 401] on div at bounding box center [293, 363] width 533 height 280
click at [63, 135] on span "To Offers" at bounding box center [88, 133] width 59 height 11
